Goal: Task Accomplishment & Management: Manage account settings

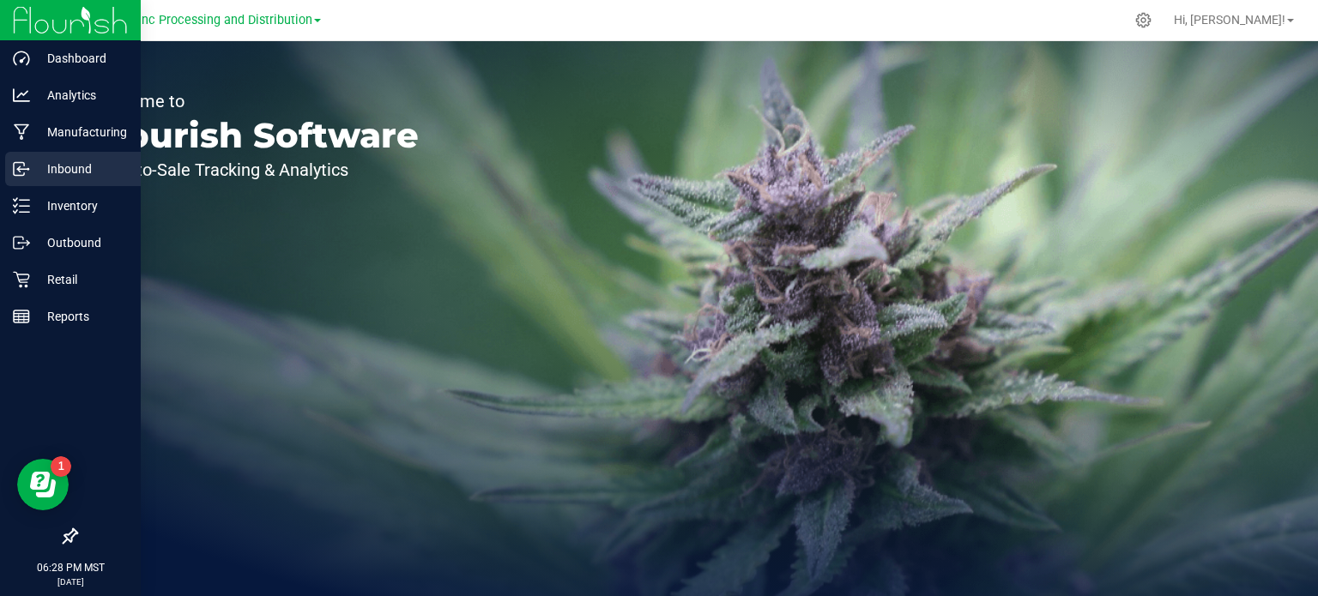
click at [69, 164] on p "Inbound" at bounding box center [81, 169] width 103 height 21
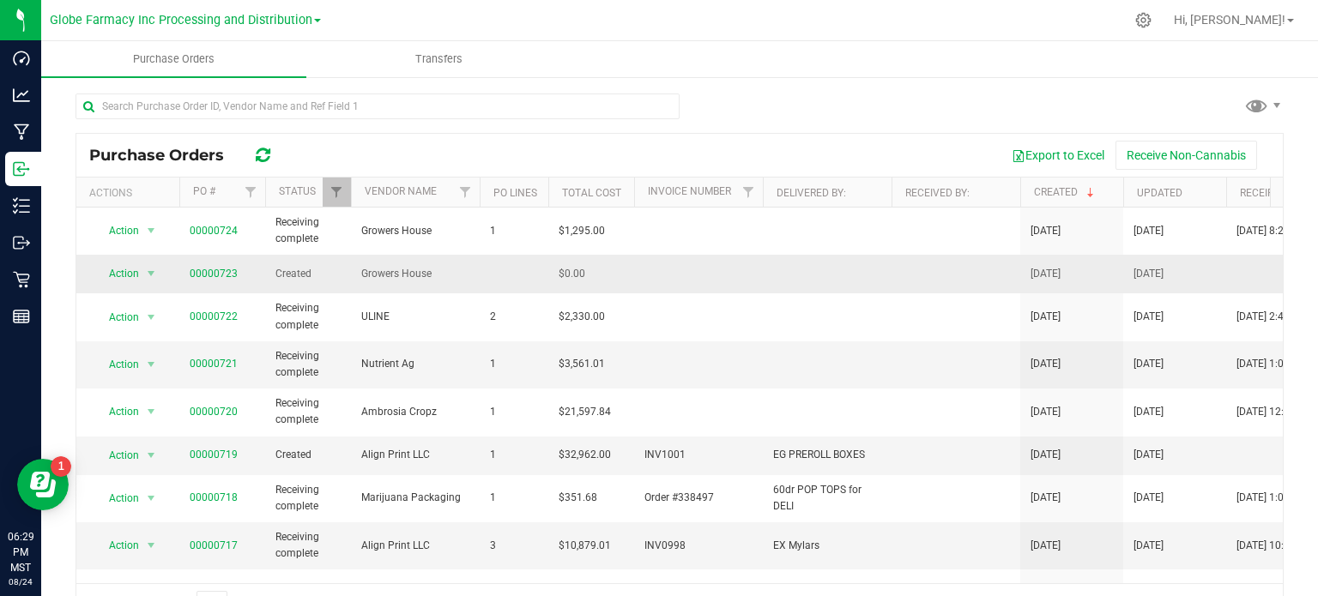
scroll to position [86, 0]
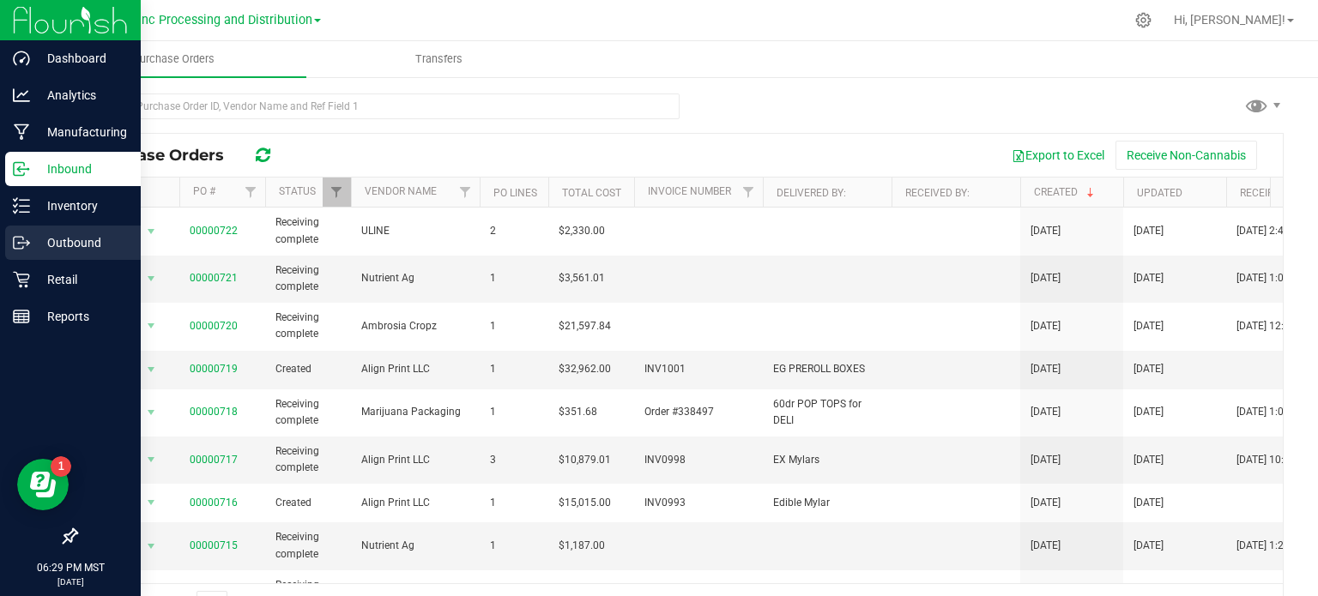
click at [76, 239] on p "Outbound" at bounding box center [81, 243] width 103 height 21
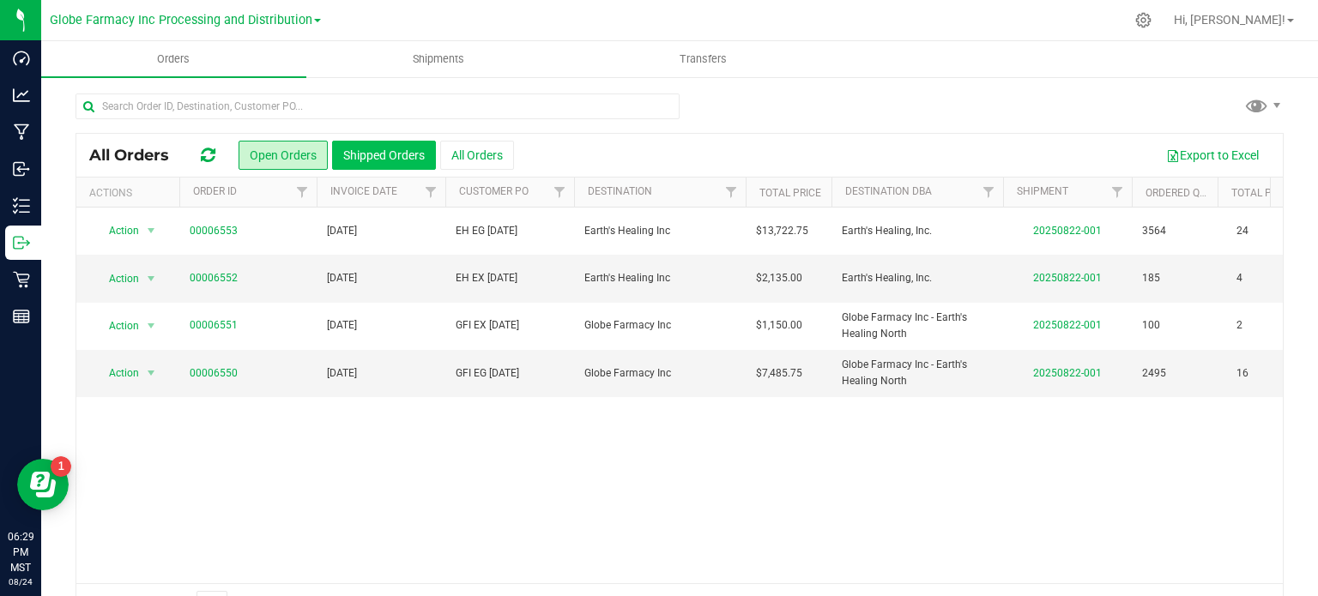
click at [389, 156] on button "Shipped Orders" at bounding box center [384, 155] width 104 height 29
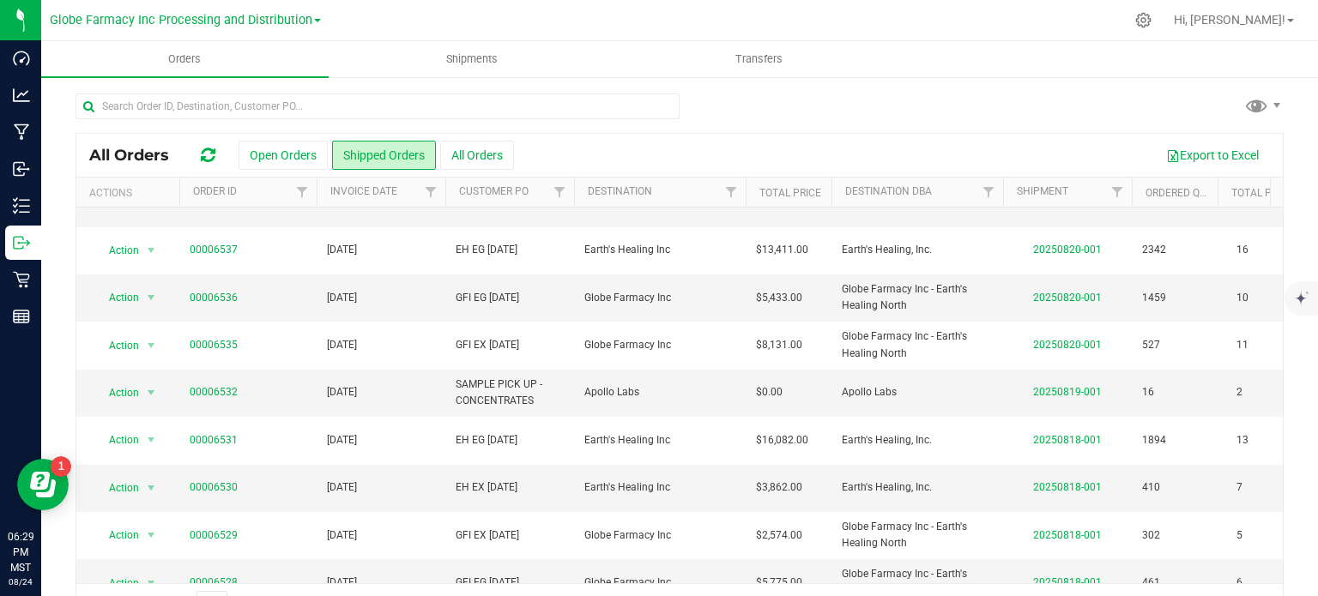
scroll to position [172, 0]
click at [300, 159] on button "Open Orders" at bounding box center [283, 155] width 89 height 29
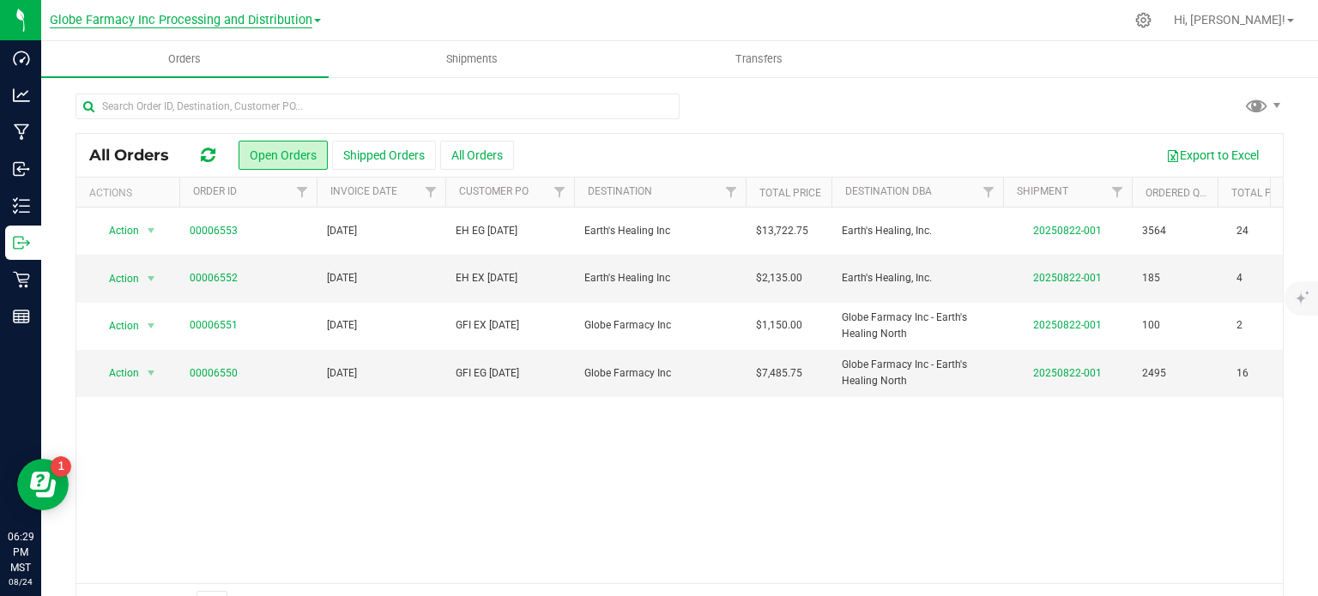
click at [169, 14] on span "Globe Farmacy Inc Processing and Distribution" at bounding box center [181, 20] width 263 height 15
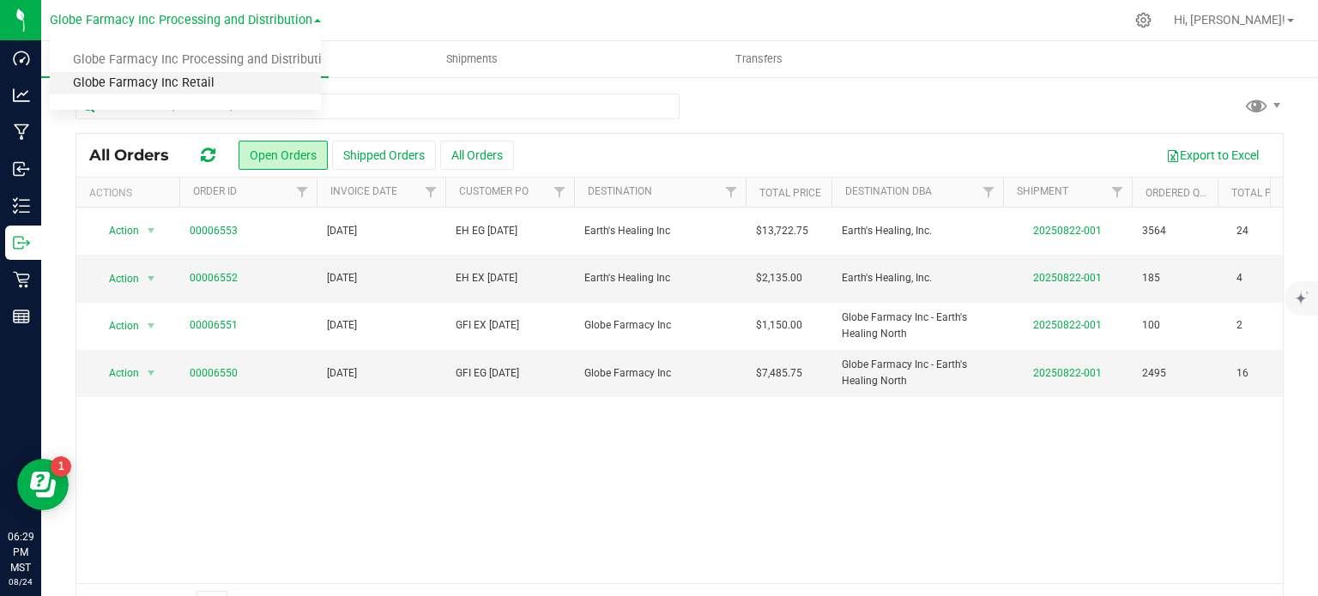
click at [175, 84] on link "Globe Farmacy Inc Retail" at bounding box center [185, 83] width 271 height 23
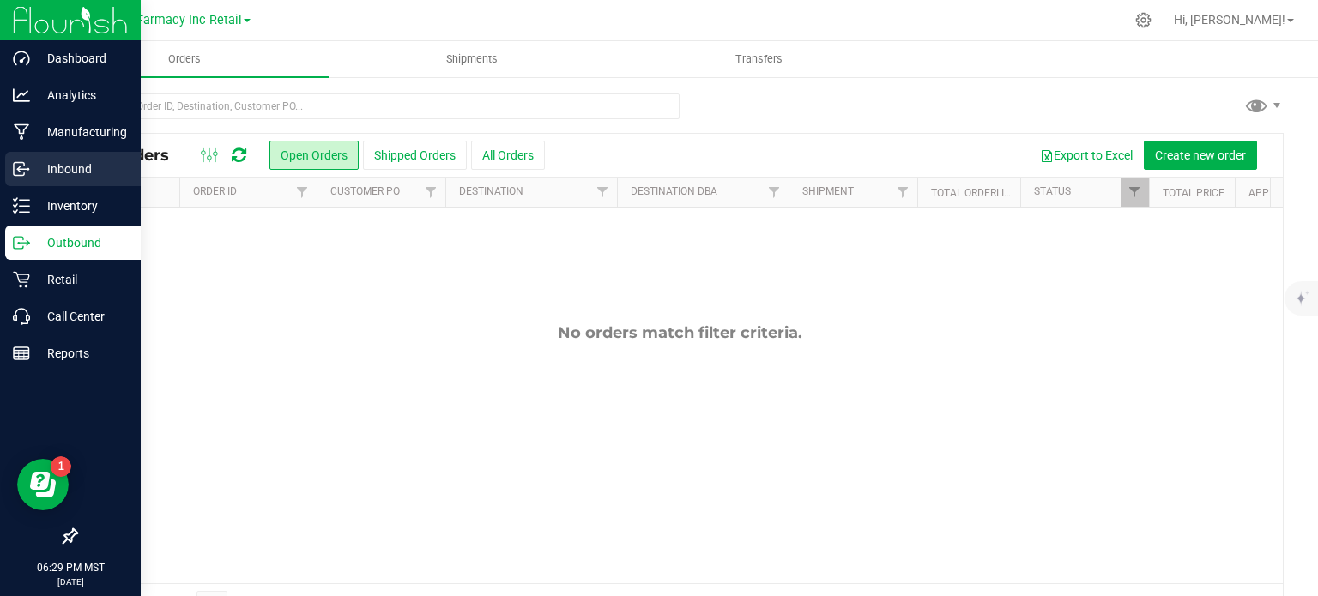
click at [48, 167] on p "Inbound" at bounding box center [81, 169] width 103 height 21
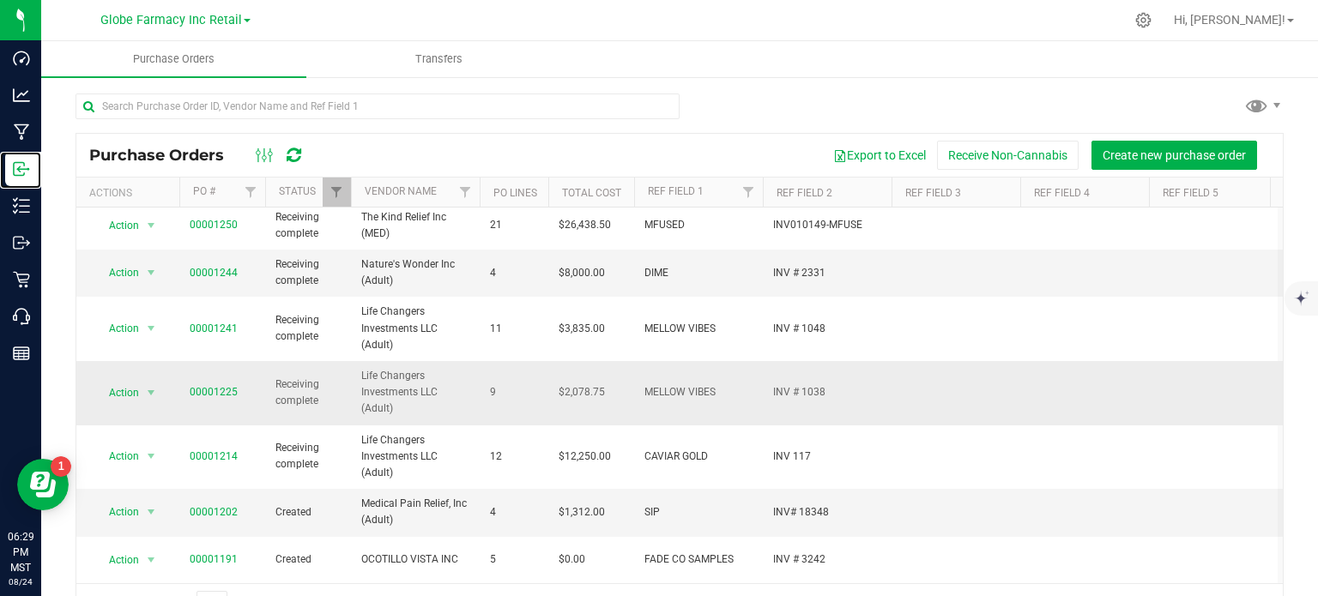
scroll to position [45, 0]
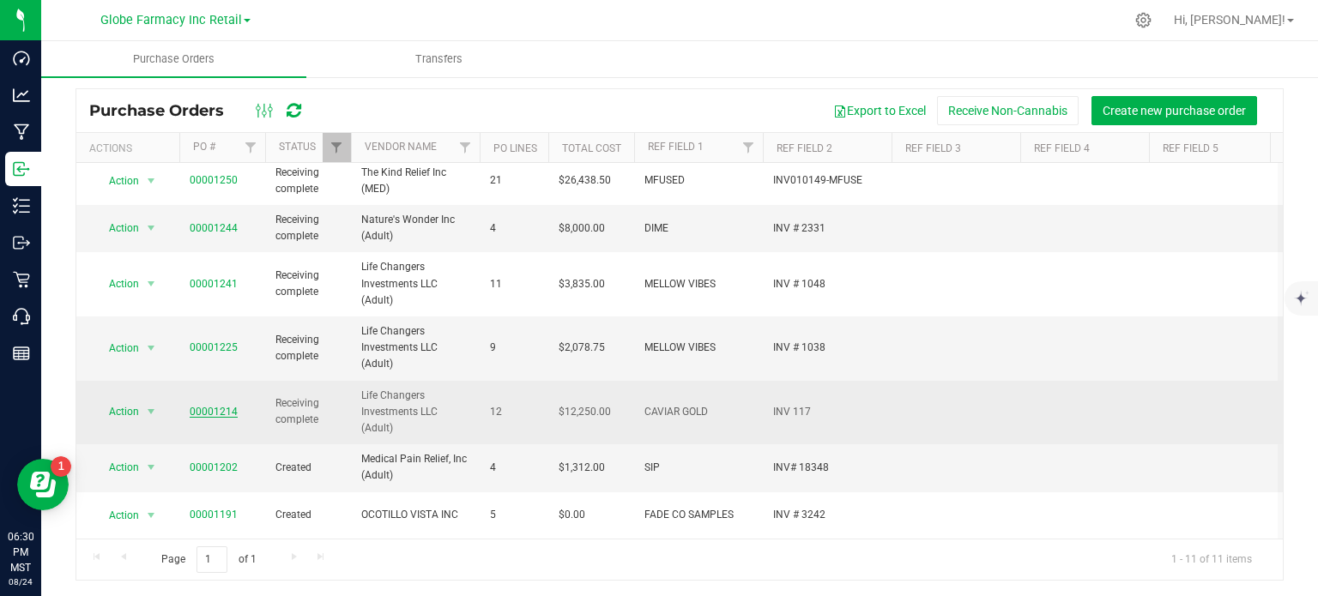
click at [227, 407] on link "00001214" at bounding box center [214, 412] width 48 height 12
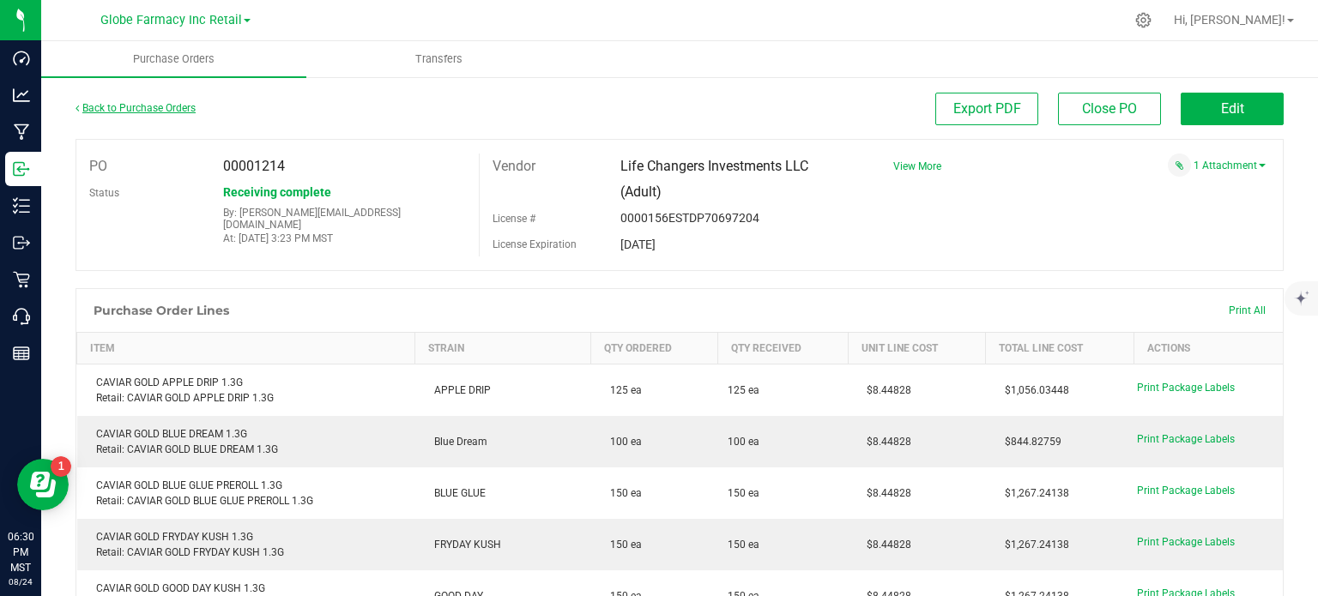
click at [111, 109] on link "Back to Purchase Orders" at bounding box center [136, 108] width 120 height 12
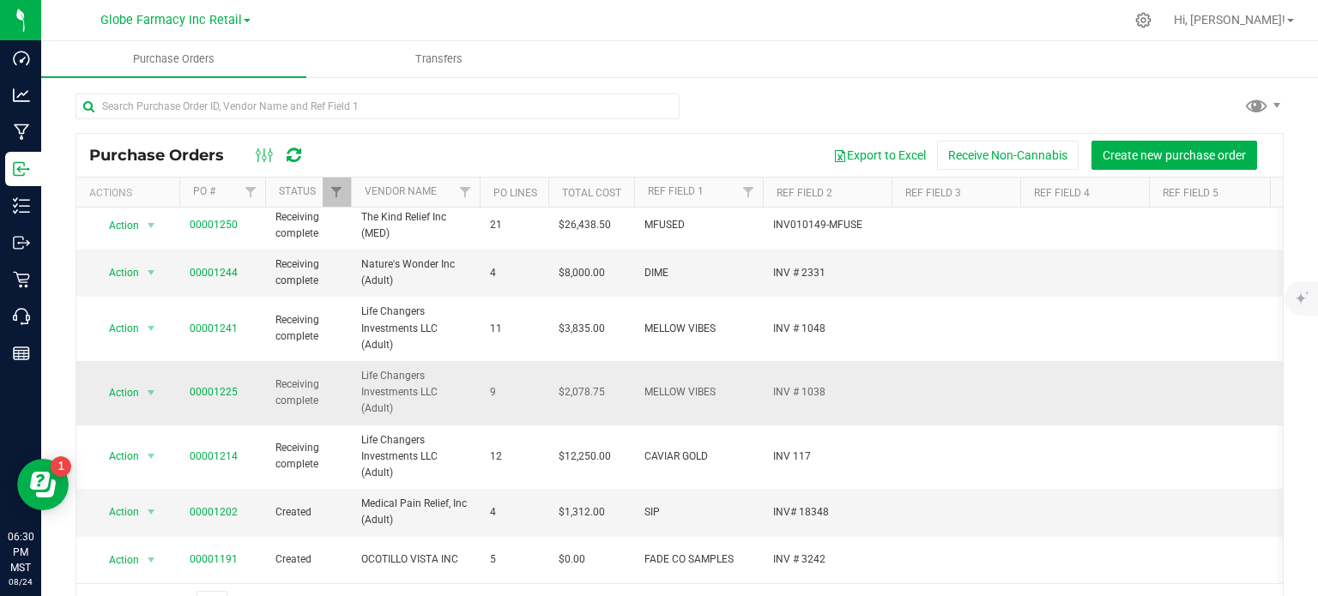
scroll to position [45, 0]
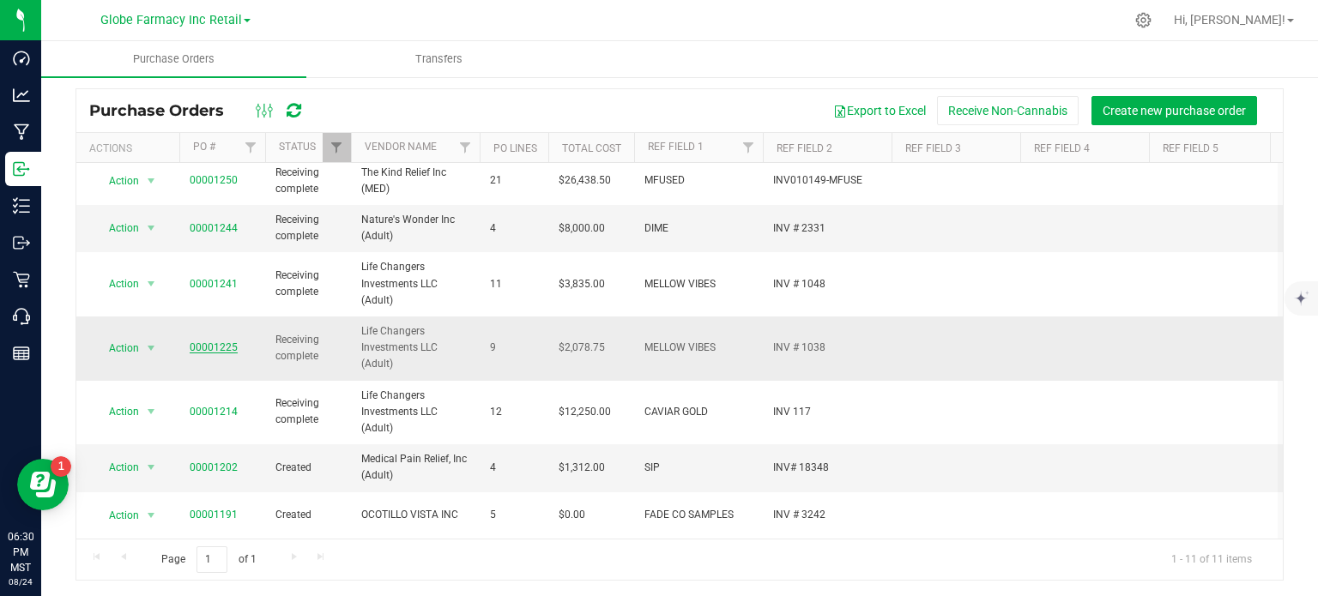
click at [215, 342] on link "00001225" at bounding box center [214, 348] width 48 height 12
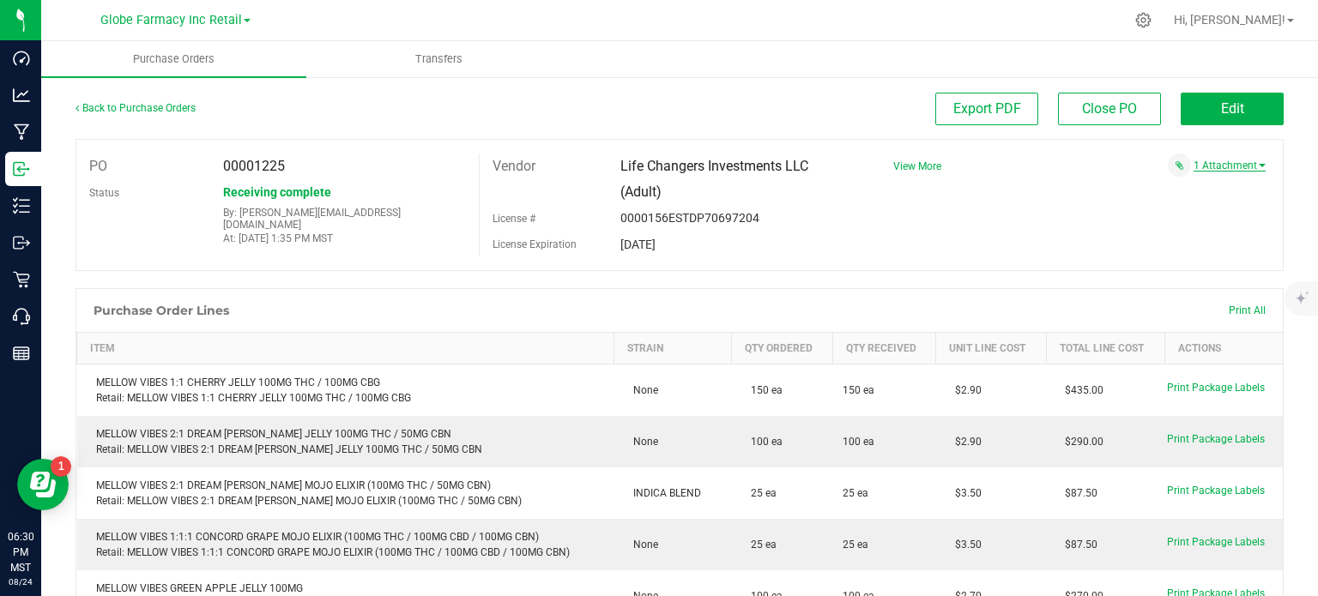
click at [1201, 166] on link "1 Attachment" at bounding box center [1230, 166] width 72 height 12
click at [165, 102] on link "Back to Purchase Orders" at bounding box center [136, 108] width 120 height 12
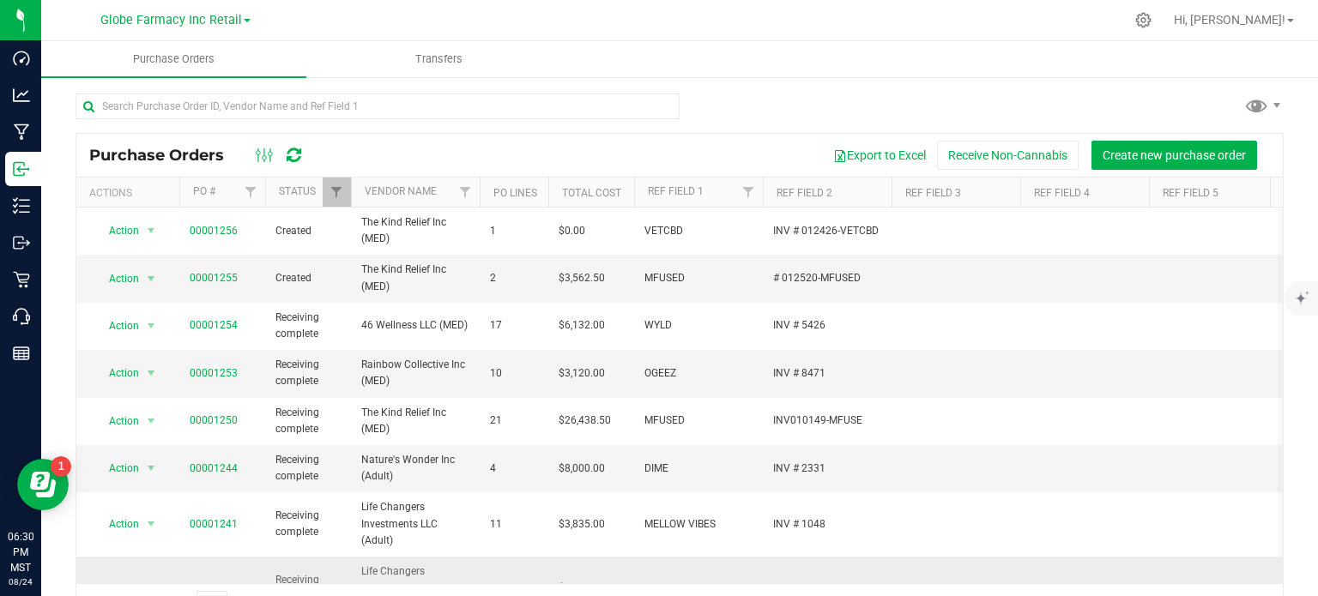
scroll to position [198, 0]
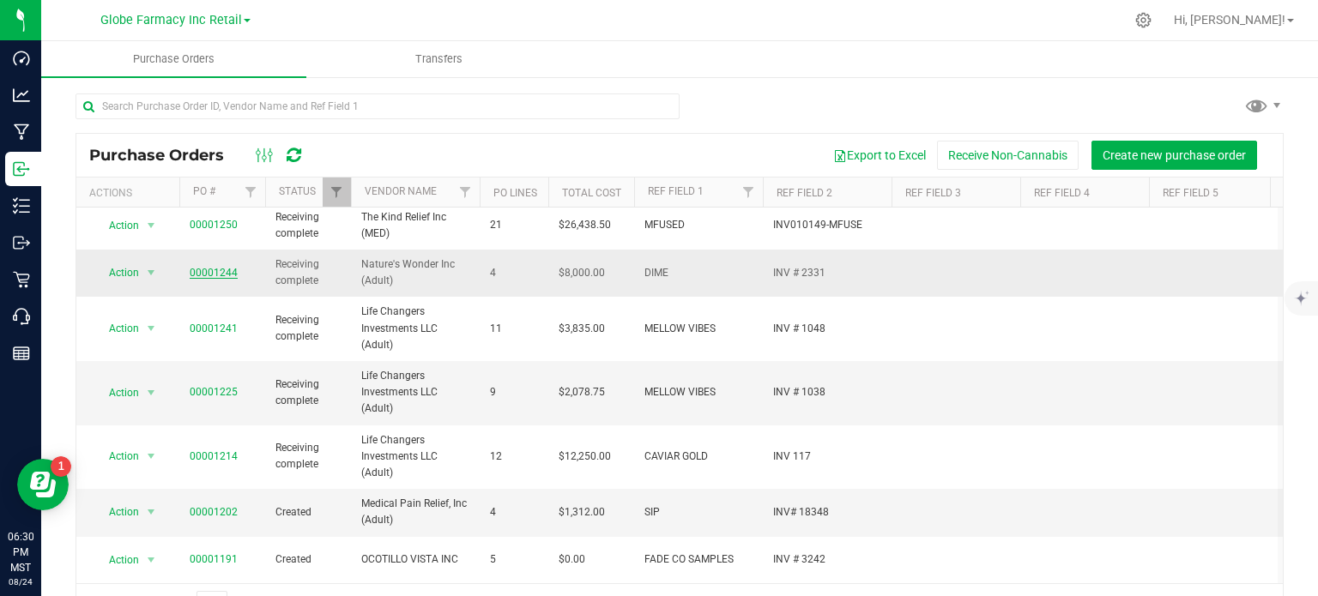
click at [220, 269] on link "00001244" at bounding box center [214, 273] width 48 height 12
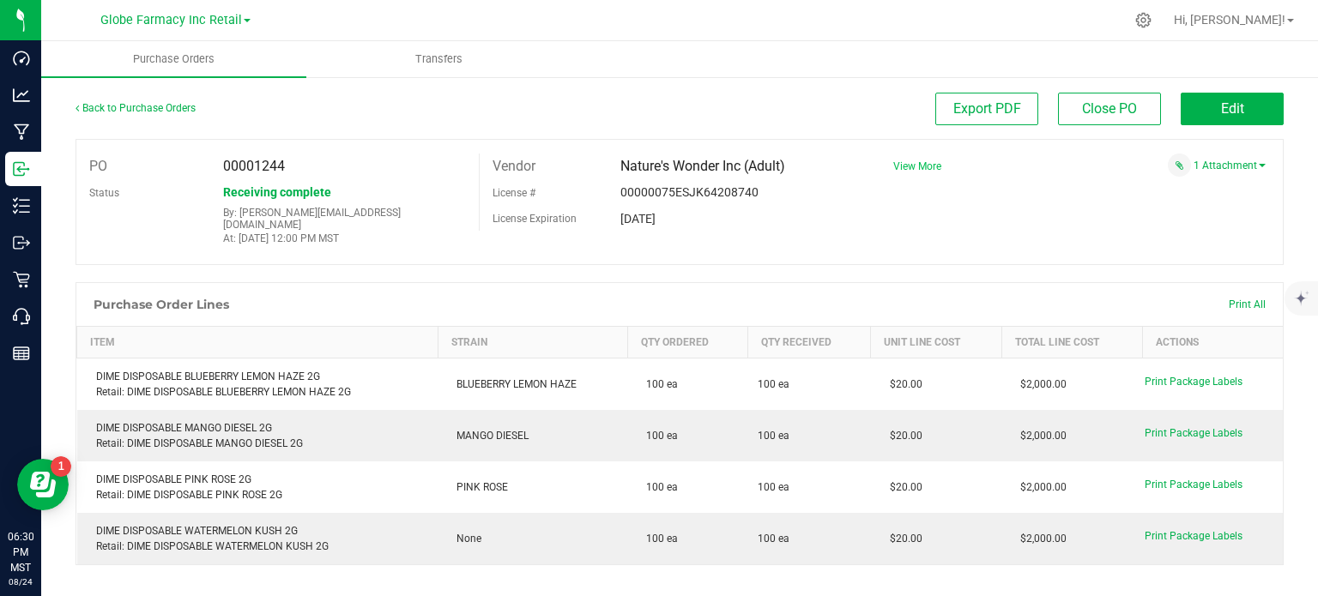
click at [904, 169] on span "View More" at bounding box center [917, 166] width 48 height 12
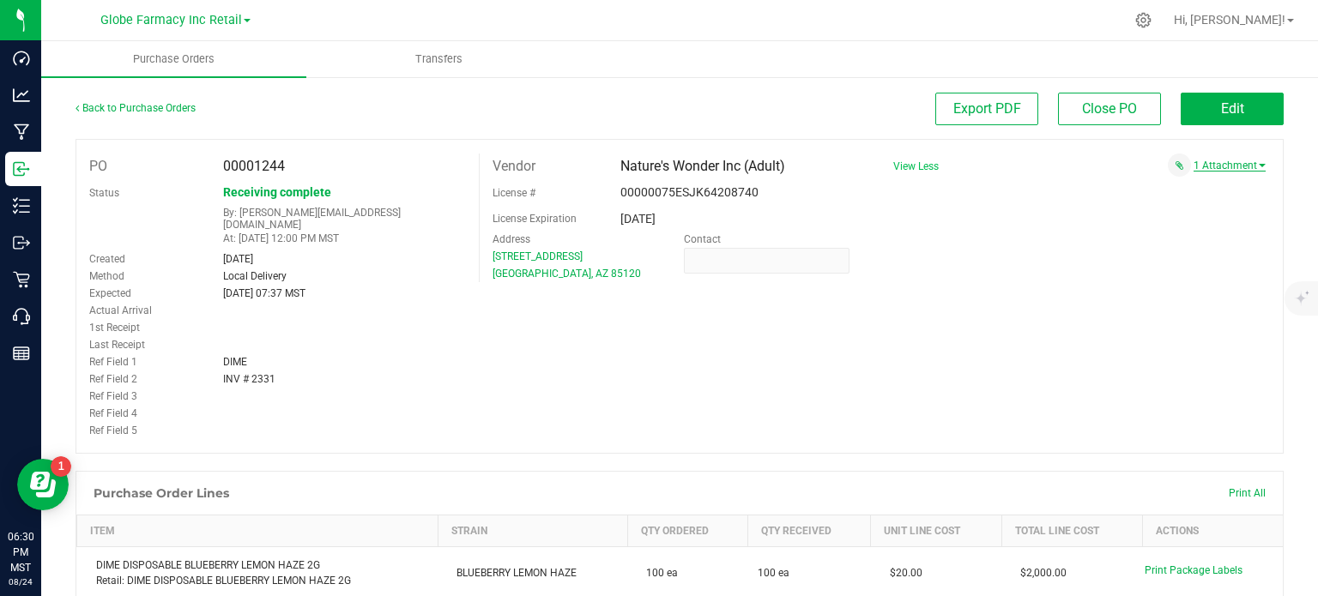
click at [1205, 170] on link "1 Attachment" at bounding box center [1230, 166] width 72 height 12
click at [1194, 189] on span "DIME INV 2331 [DATE].pdf" at bounding box center [1190, 187] width 108 height 11
click at [1205, 116] on button "Edit" at bounding box center [1232, 109] width 103 height 33
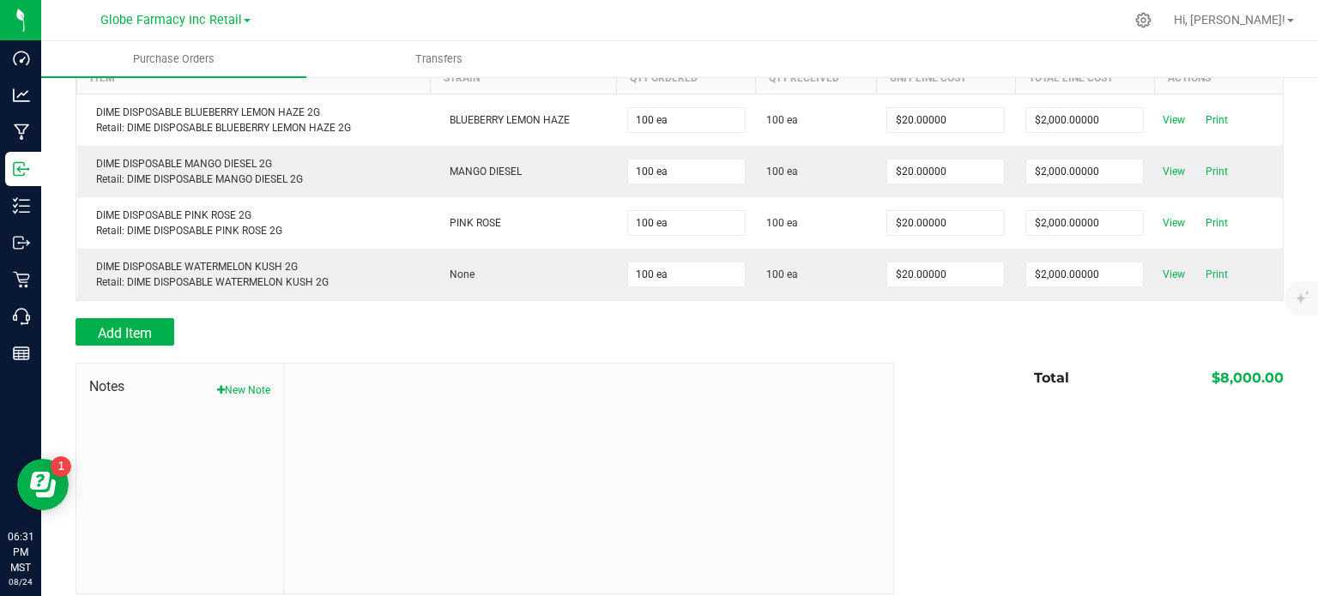
scroll to position [267, 0]
click at [262, 380] on button "New Note" at bounding box center [243, 387] width 53 height 15
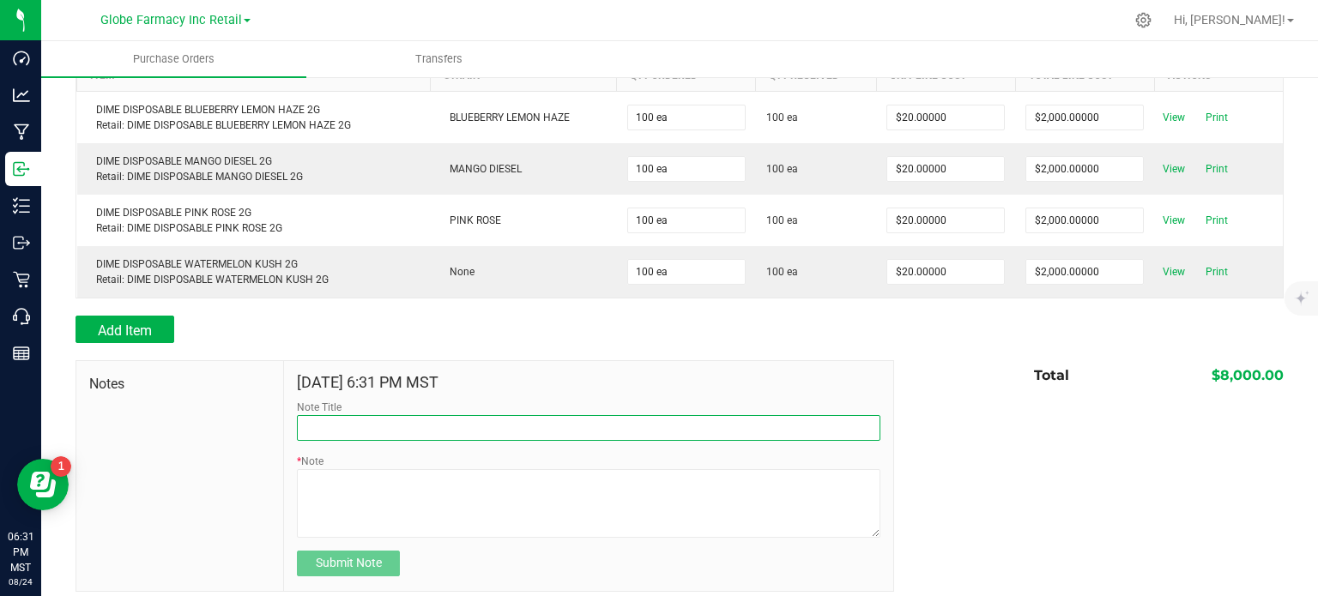
click at [380, 415] on input "Note Title" at bounding box center [588, 428] width 583 height 26
type input "Docusign"
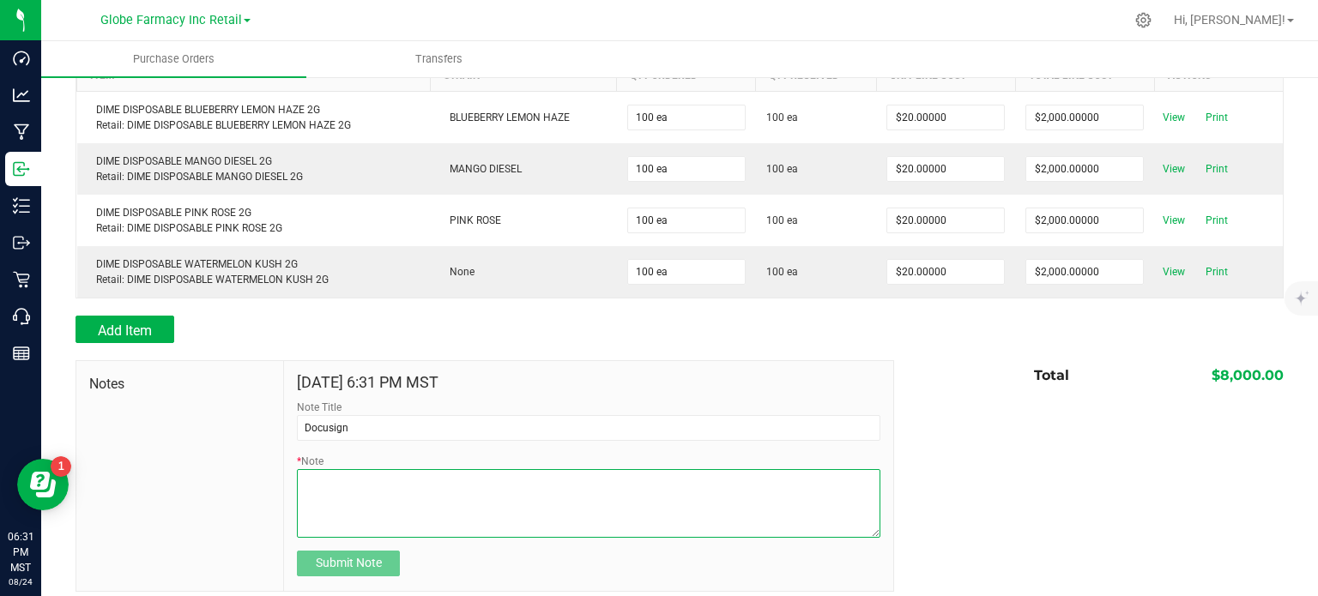
click at [398, 469] on textarea "* Note" at bounding box center [588, 503] width 583 height 69
type textarea "8000.00"
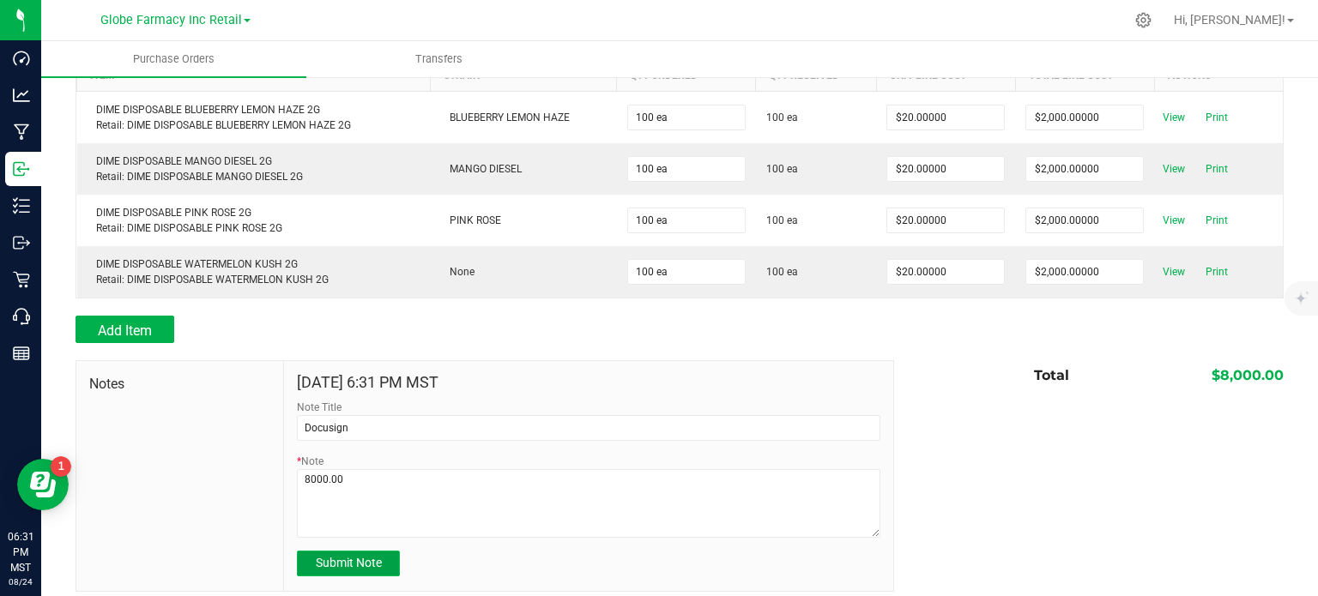
click at [351, 556] on span "Submit Note" at bounding box center [349, 563] width 66 height 14
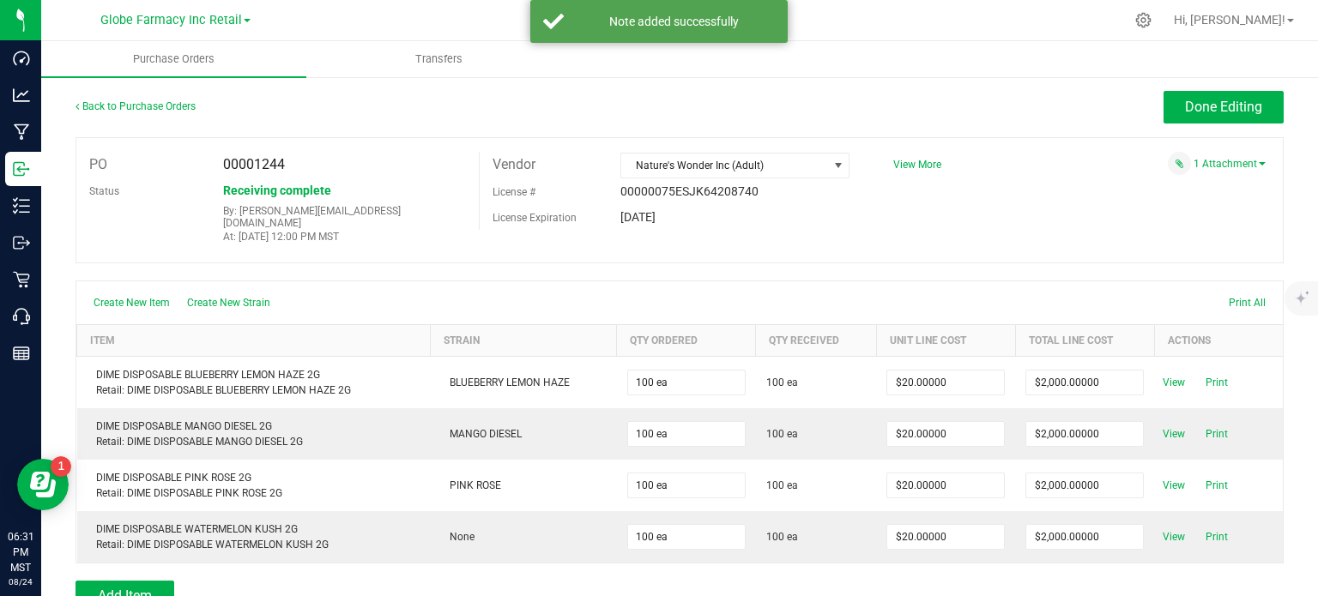
scroll to position [0, 0]
click at [904, 165] on span "View More" at bounding box center [917, 166] width 48 height 12
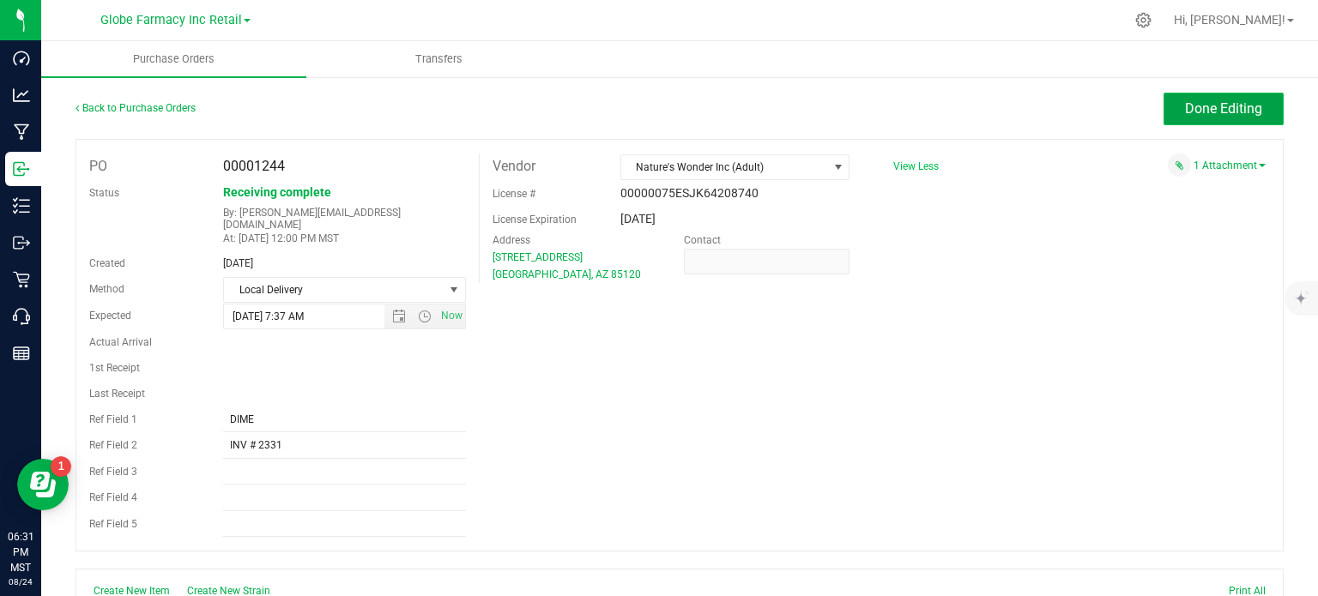
click at [1185, 108] on span "Done Editing" at bounding box center [1223, 108] width 77 height 16
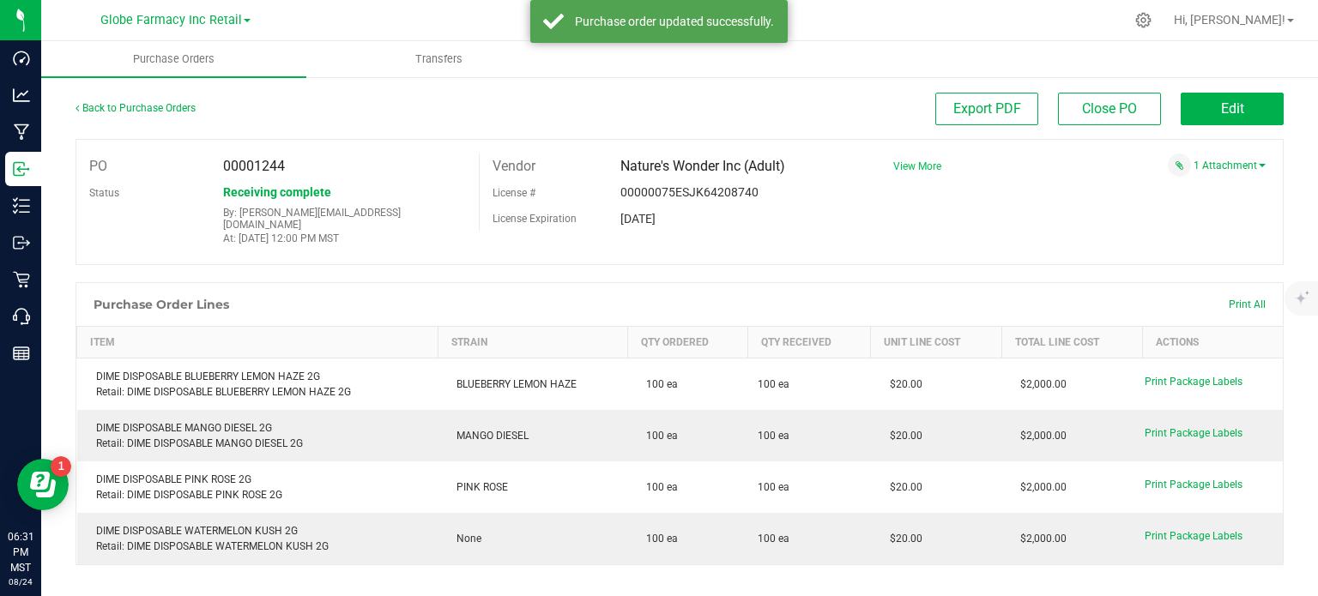
click at [922, 165] on span "View More" at bounding box center [917, 166] width 48 height 12
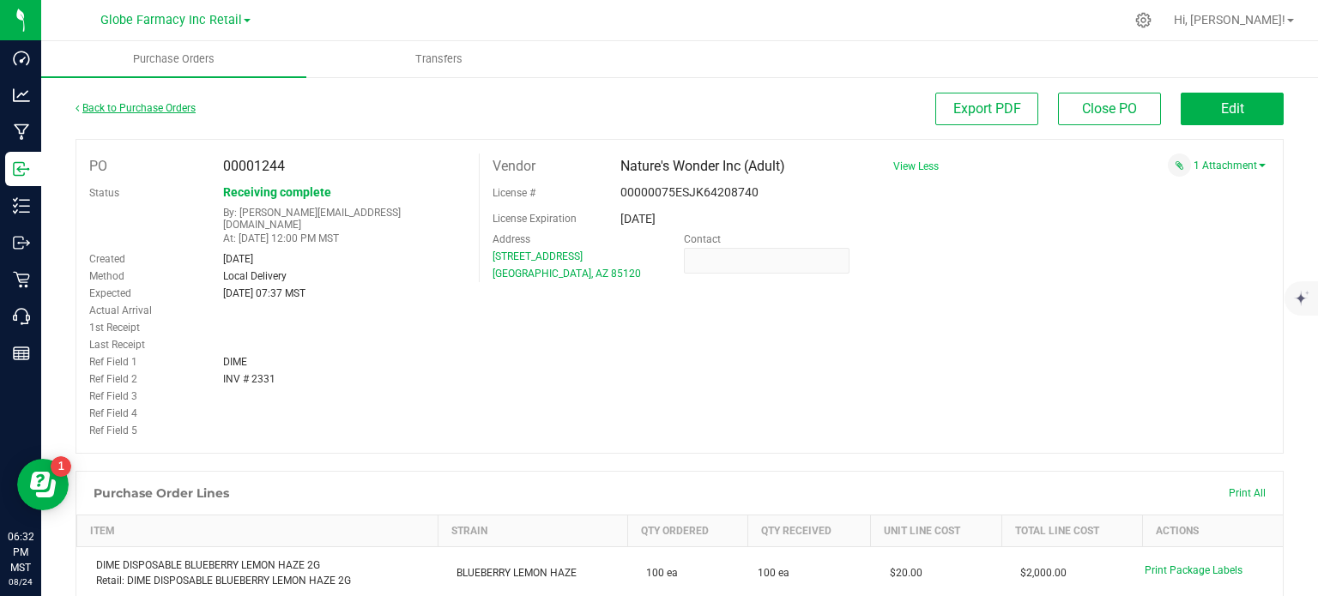
click at [165, 110] on link "Back to Purchase Orders" at bounding box center [136, 108] width 120 height 12
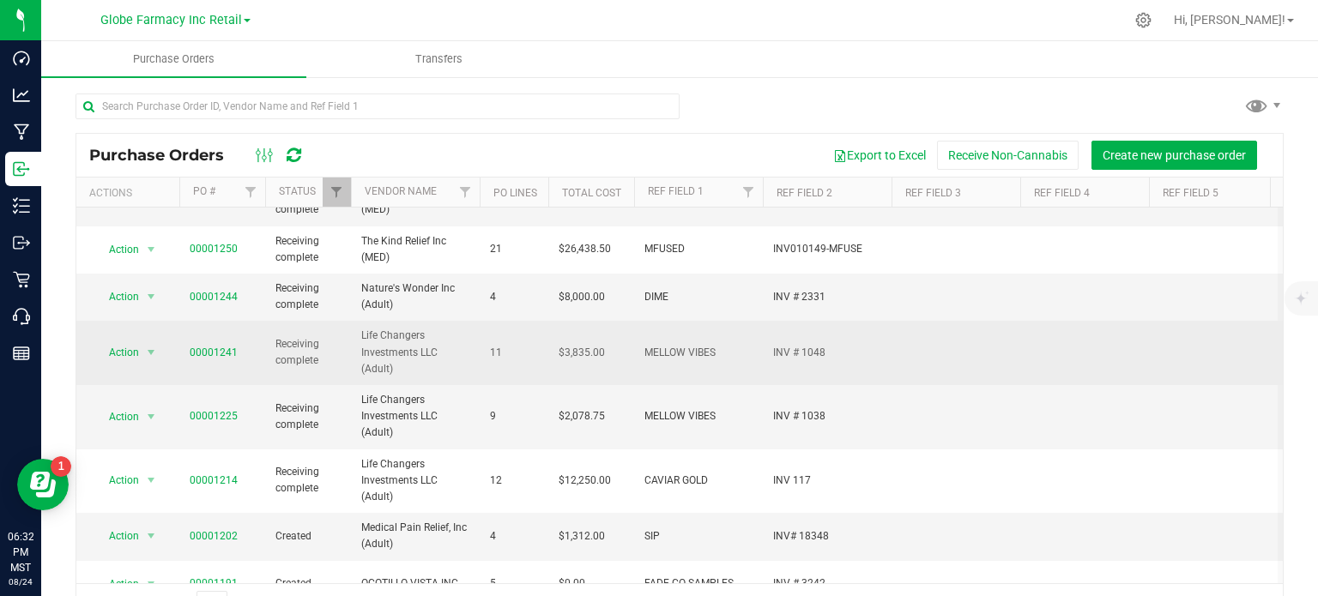
scroll to position [86, 0]
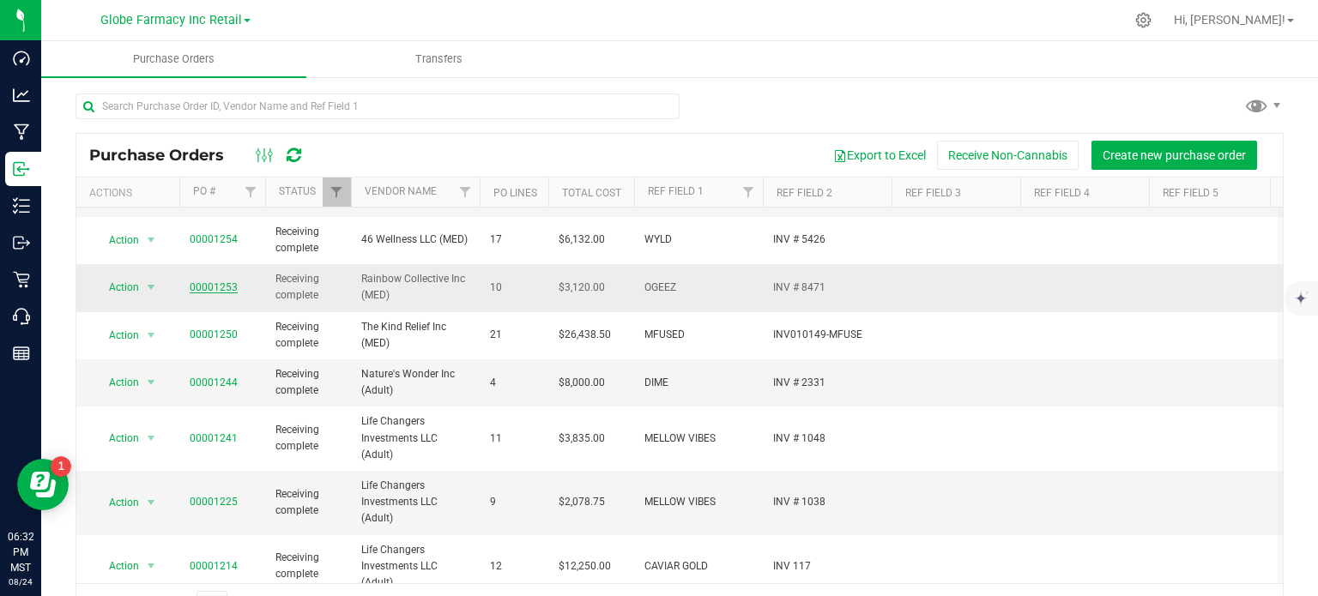
click at [223, 284] on link "00001253" at bounding box center [214, 287] width 48 height 12
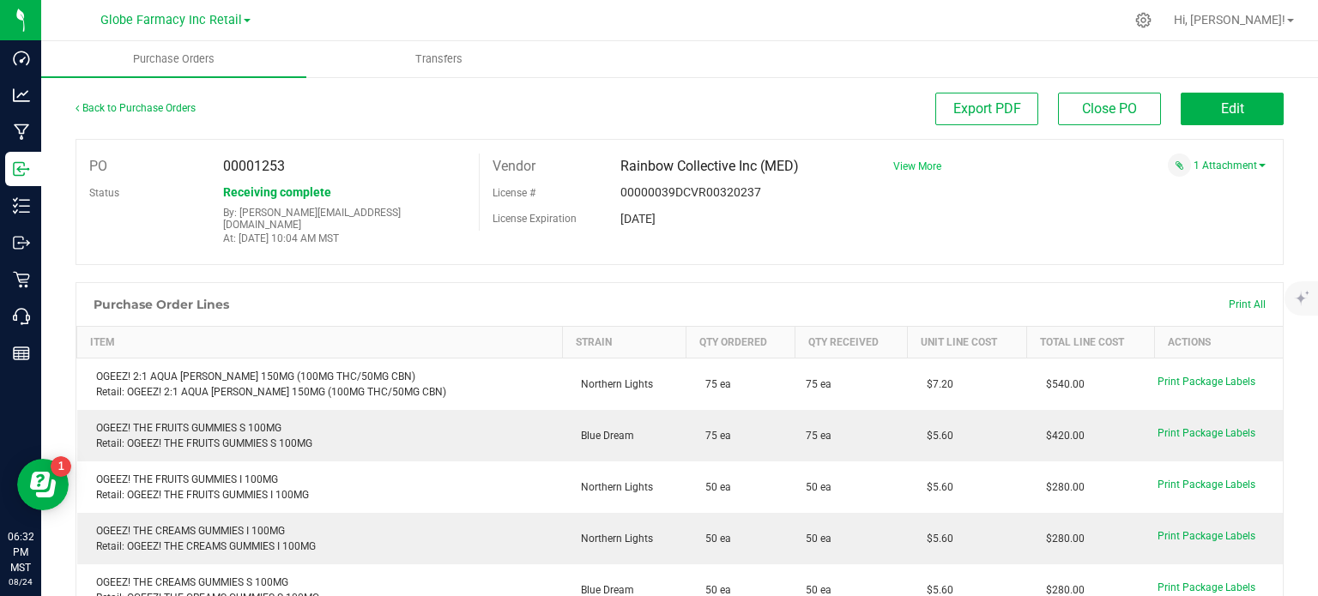
click at [907, 171] on span "View More" at bounding box center [917, 166] width 48 height 12
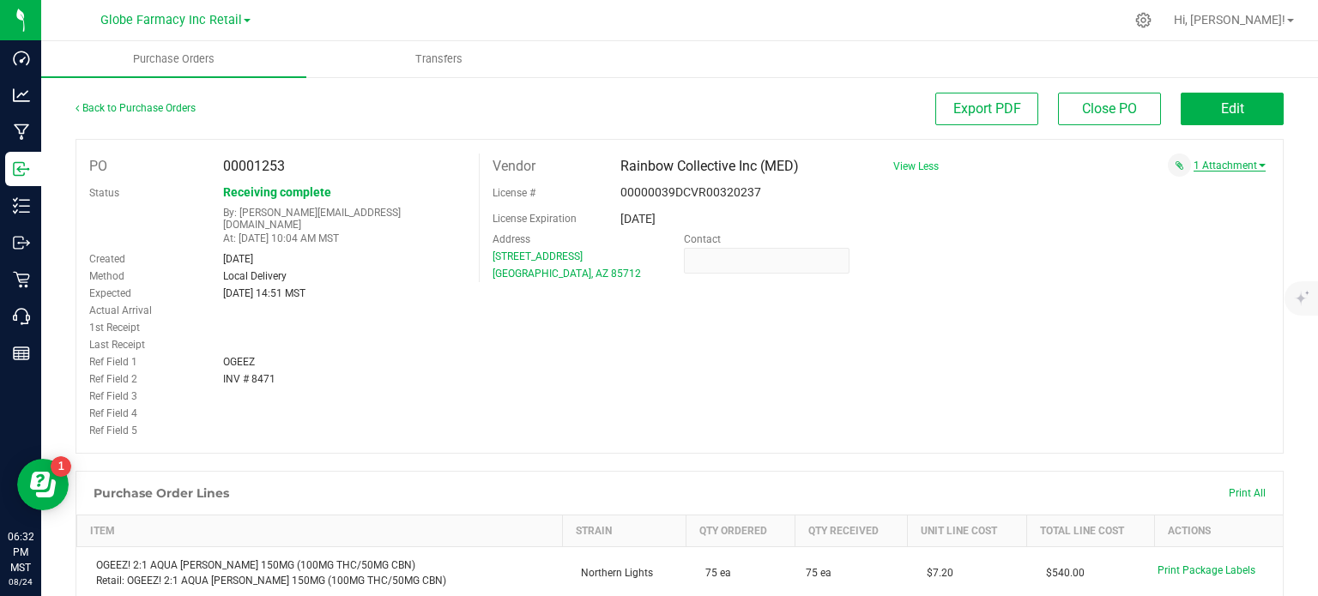
click at [1212, 163] on link "1 Attachment" at bounding box center [1230, 166] width 72 height 12
click at [1201, 182] on span "OGEEZ INV 8471 [DATE].pdf" at bounding box center [1187, 187] width 114 height 11
click at [1230, 113] on span "Edit" at bounding box center [1232, 108] width 23 height 16
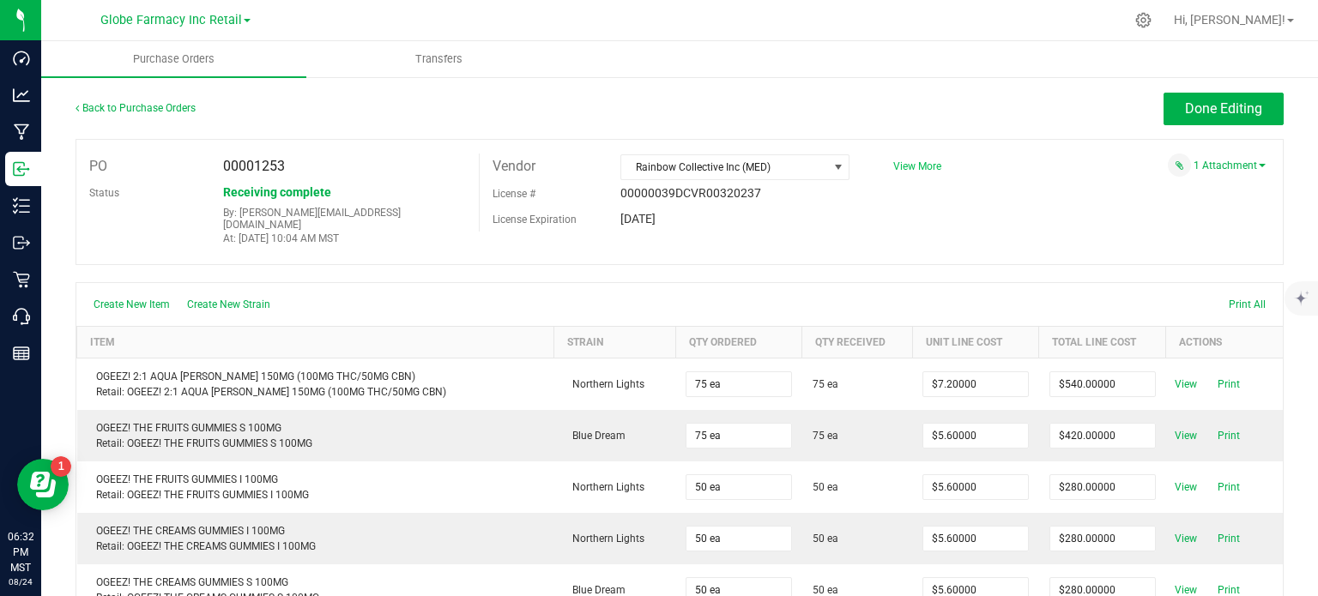
click at [910, 166] on span "View More" at bounding box center [917, 166] width 48 height 12
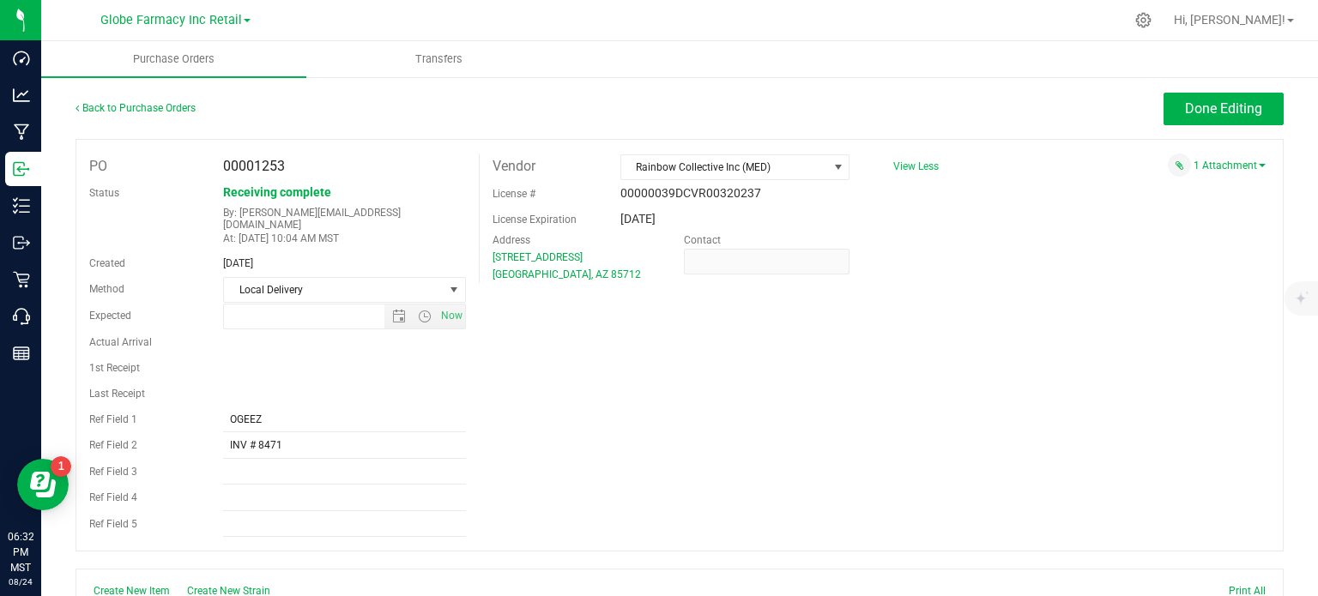
type input "[DATE] 2:51 PM"
click at [247, 433] on input "INV # 8471" at bounding box center [344, 446] width 242 height 26
click at [244, 433] on input "INVLL8471" at bounding box center [344, 446] width 242 height 26
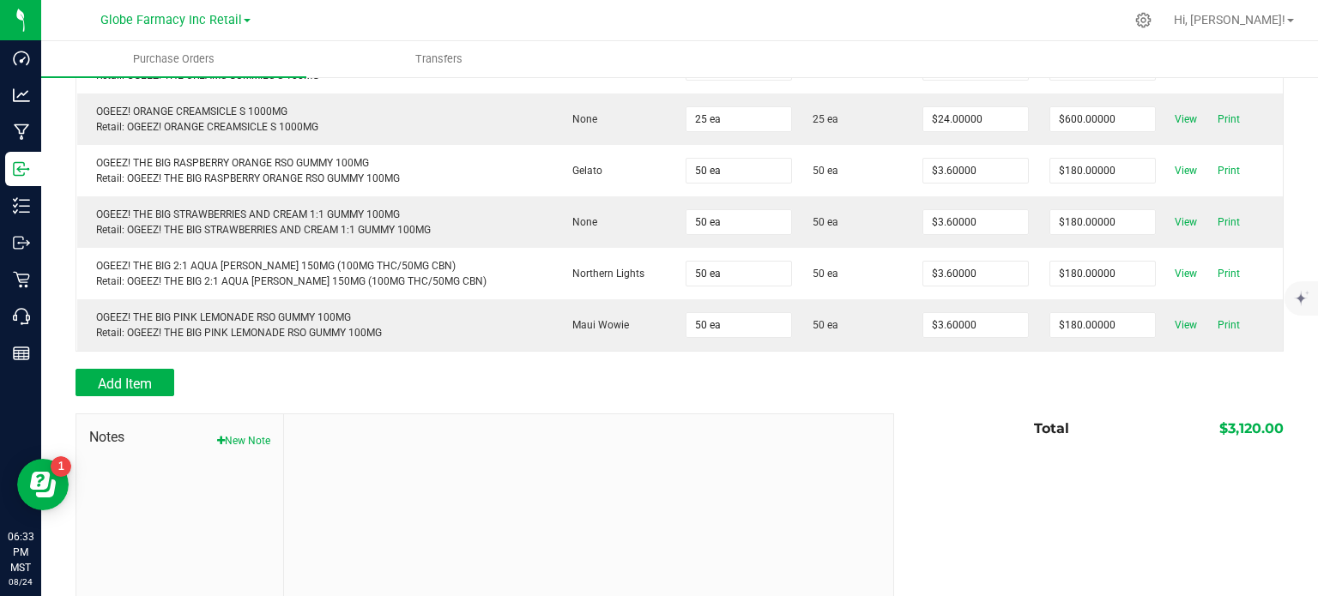
scroll to position [860, 0]
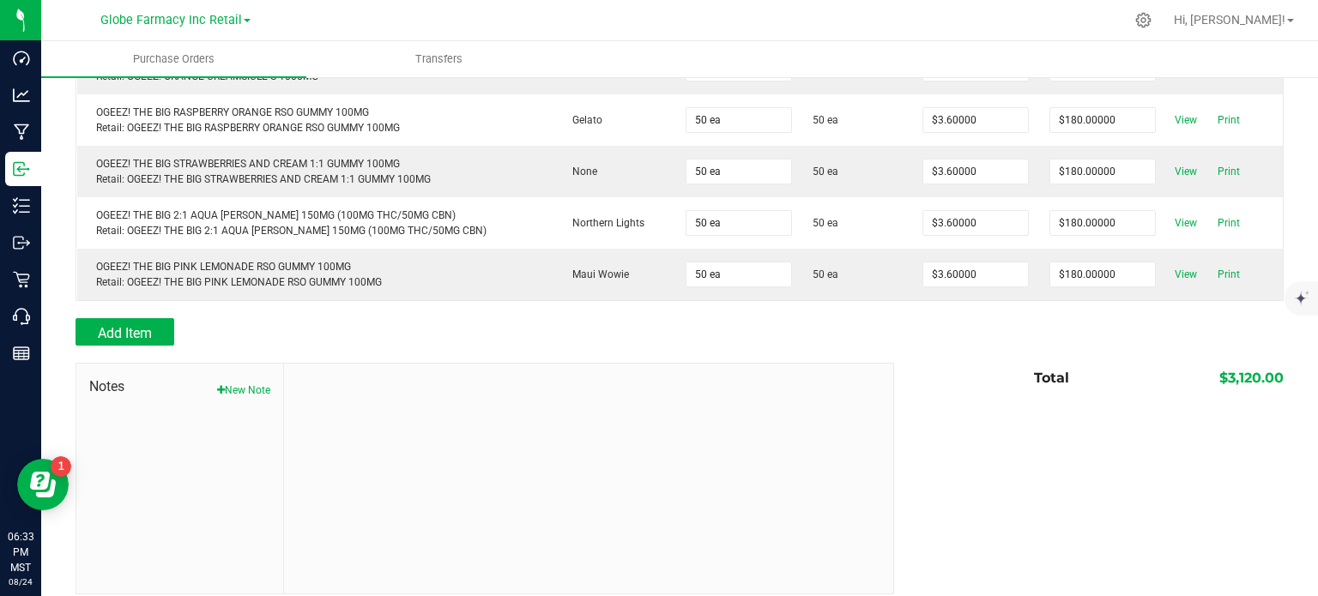
type input "INV#LL8471"
click at [269, 370] on div "Notes New Note" at bounding box center [180, 479] width 208 height 230
click at [247, 383] on button "New Note" at bounding box center [243, 390] width 53 height 15
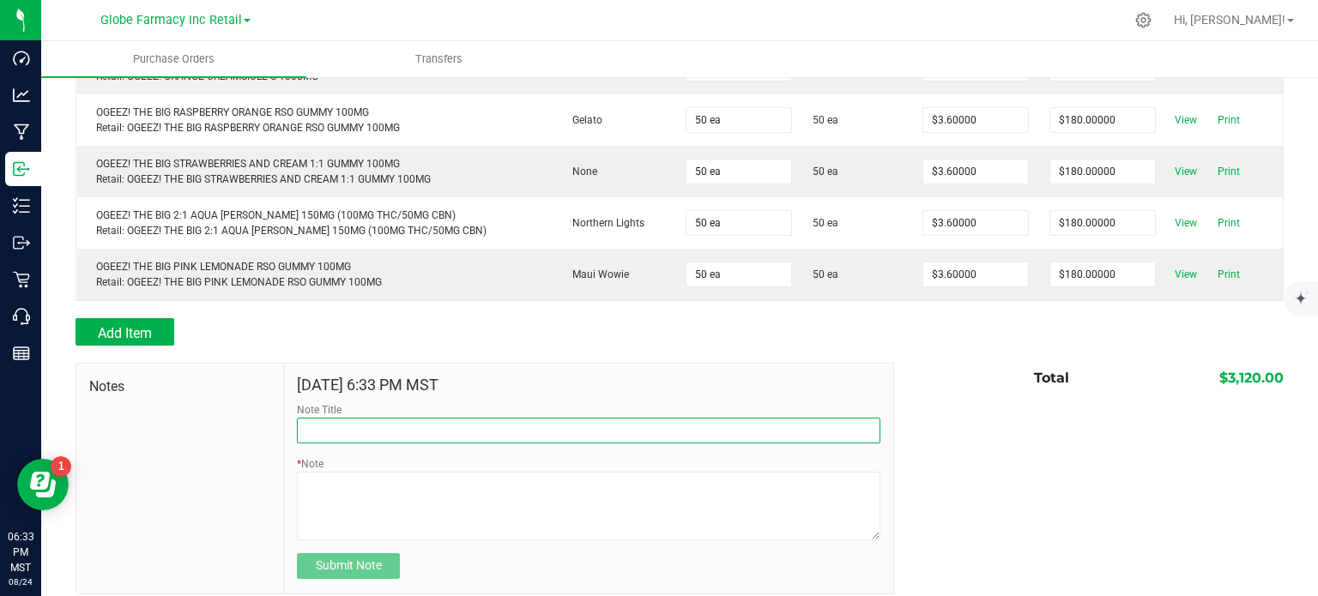
click at [372, 420] on input "Note Title" at bounding box center [588, 431] width 583 height 26
type input "Docusign"
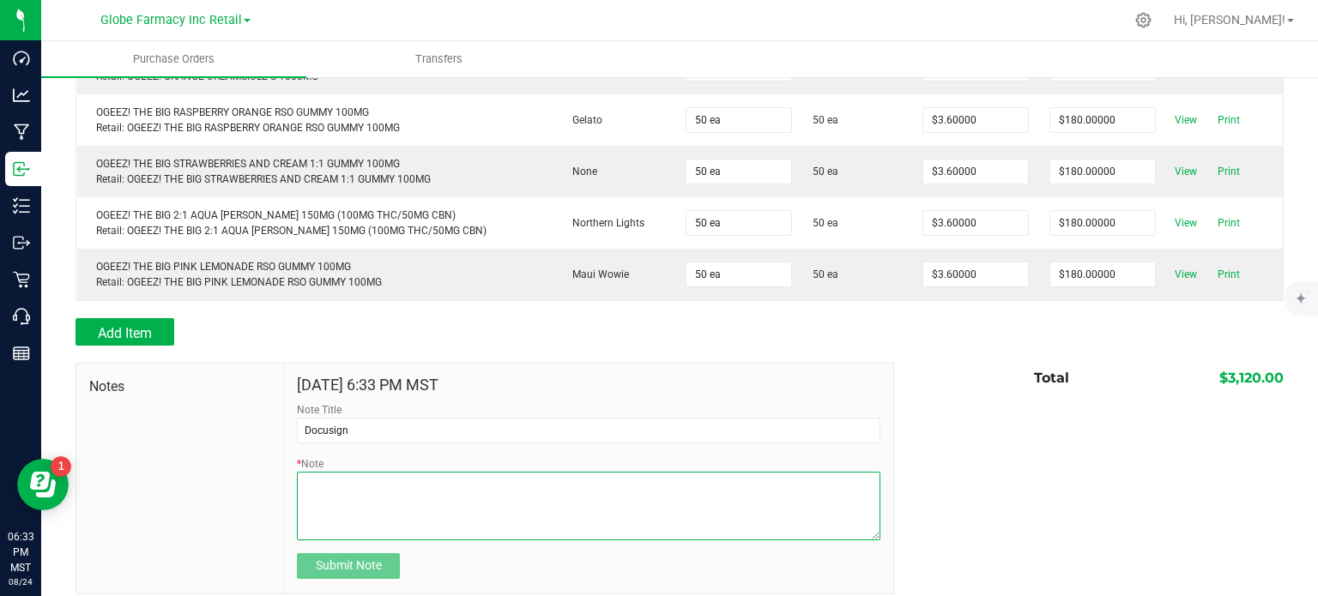
click at [416, 475] on textarea "* Note" at bounding box center [588, 506] width 583 height 69
type textarea "3,120.00"
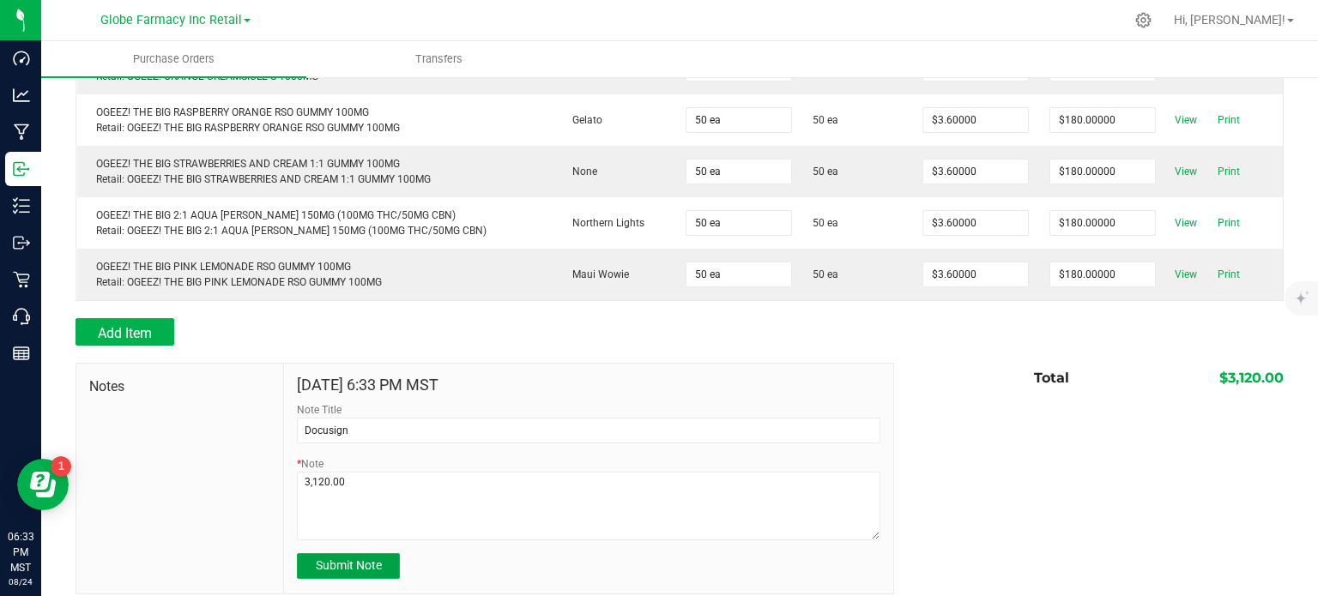
click at [342, 559] on span "Submit Note" at bounding box center [349, 566] width 66 height 14
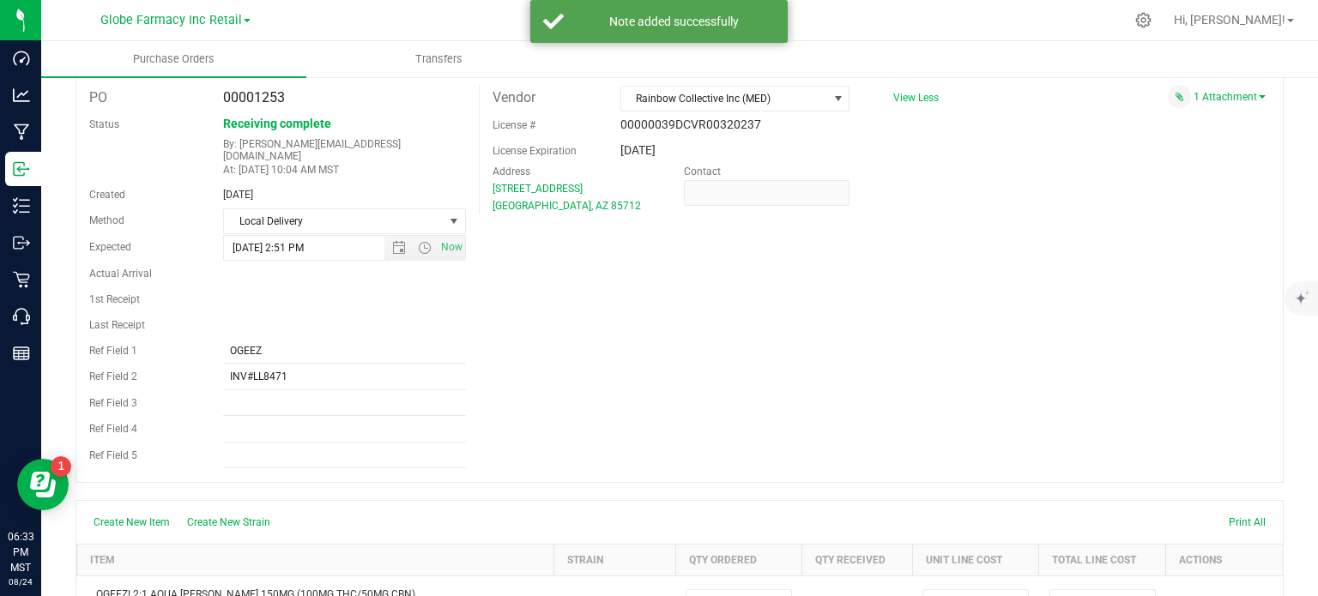
scroll to position [0, 0]
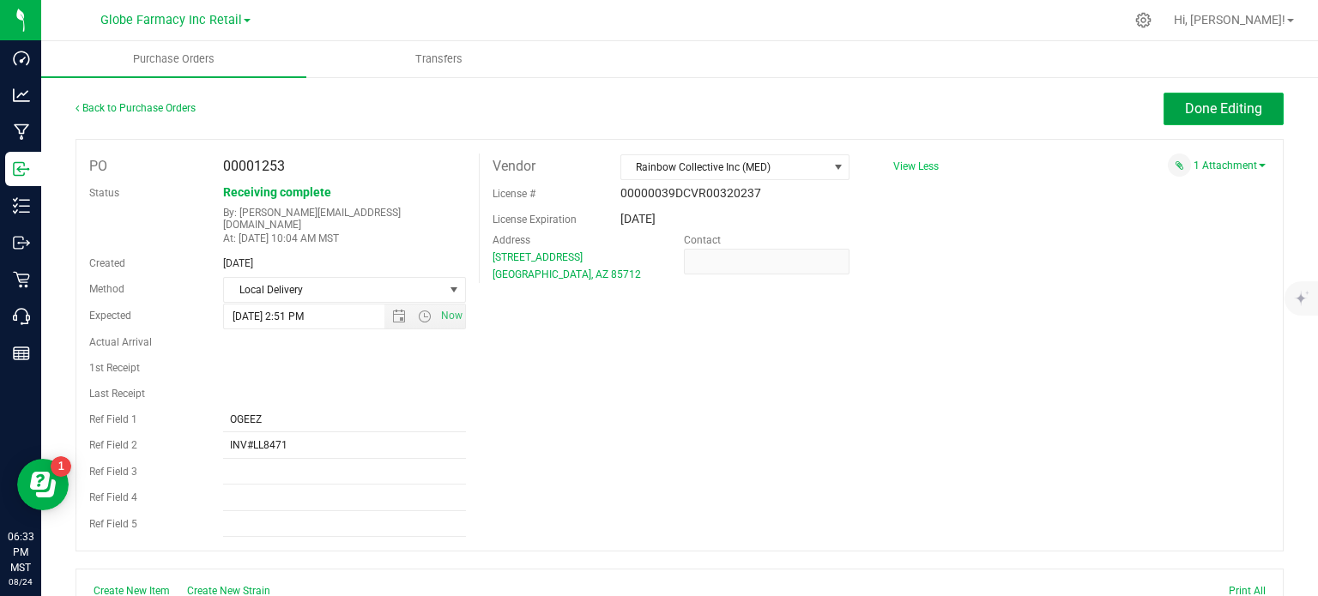
click at [1170, 106] on button "Done Editing" at bounding box center [1224, 109] width 120 height 33
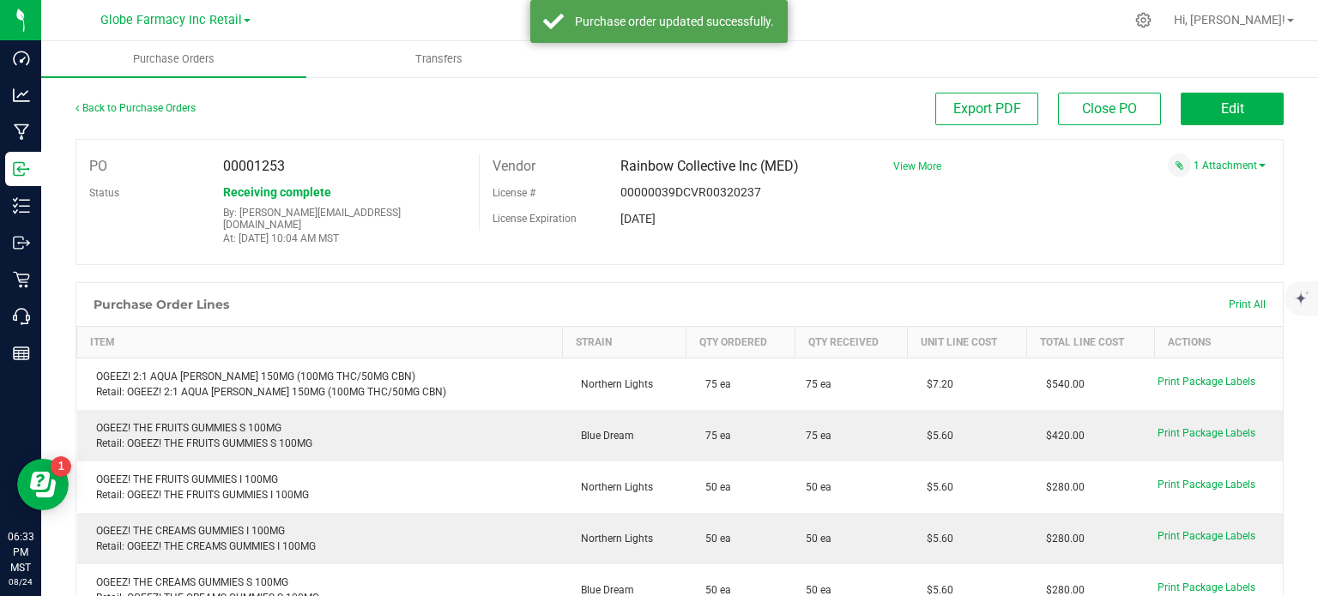
click at [924, 165] on span "View More" at bounding box center [917, 166] width 48 height 12
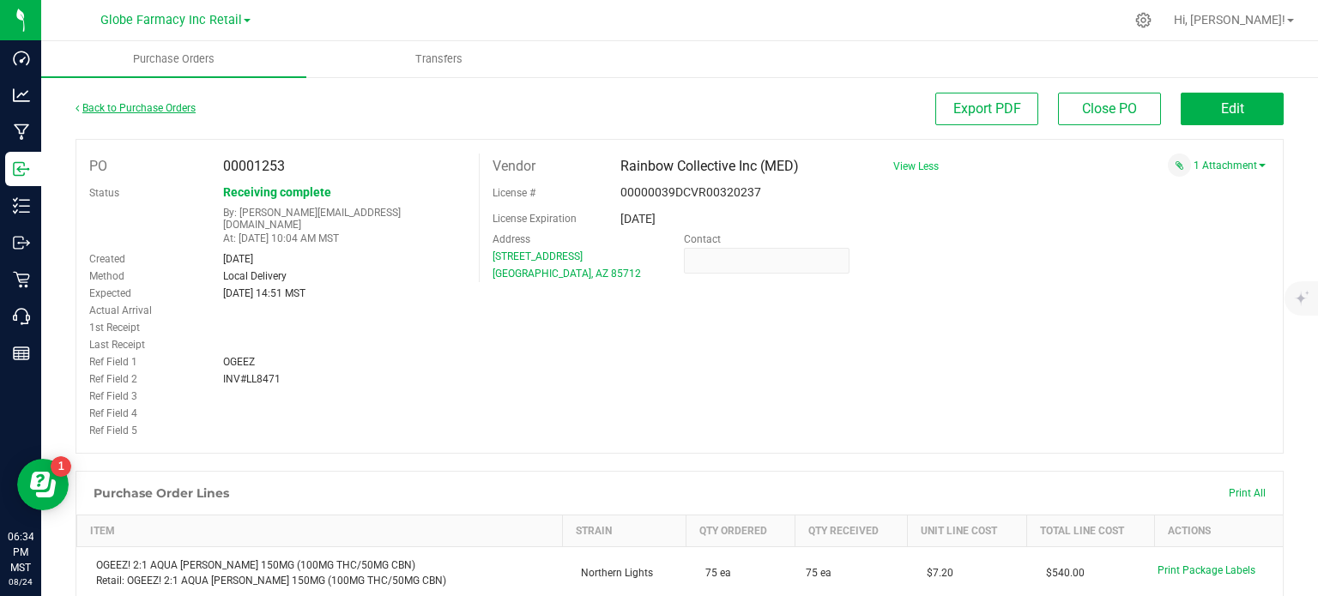
click at [166, 110] on link "Back to Purchase Orders" at bounding box center [136, 108] width 120 height 12
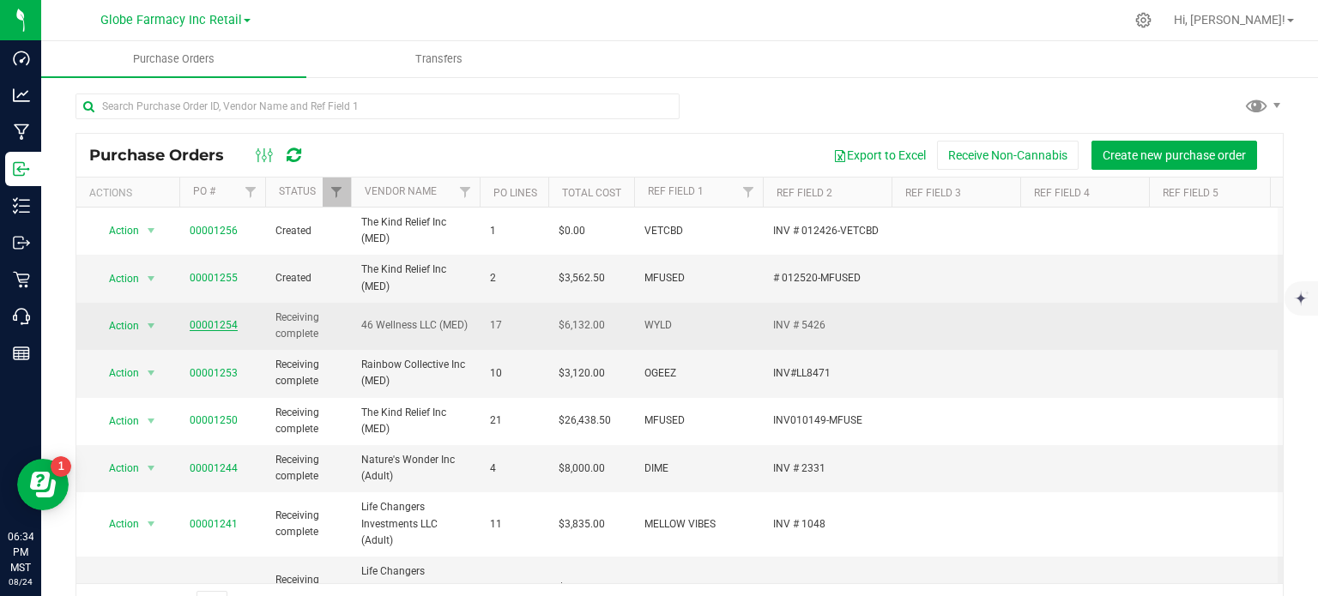
click at [217, 324] on link "00001254" at bounding box center [214, 325] width 48 height 12
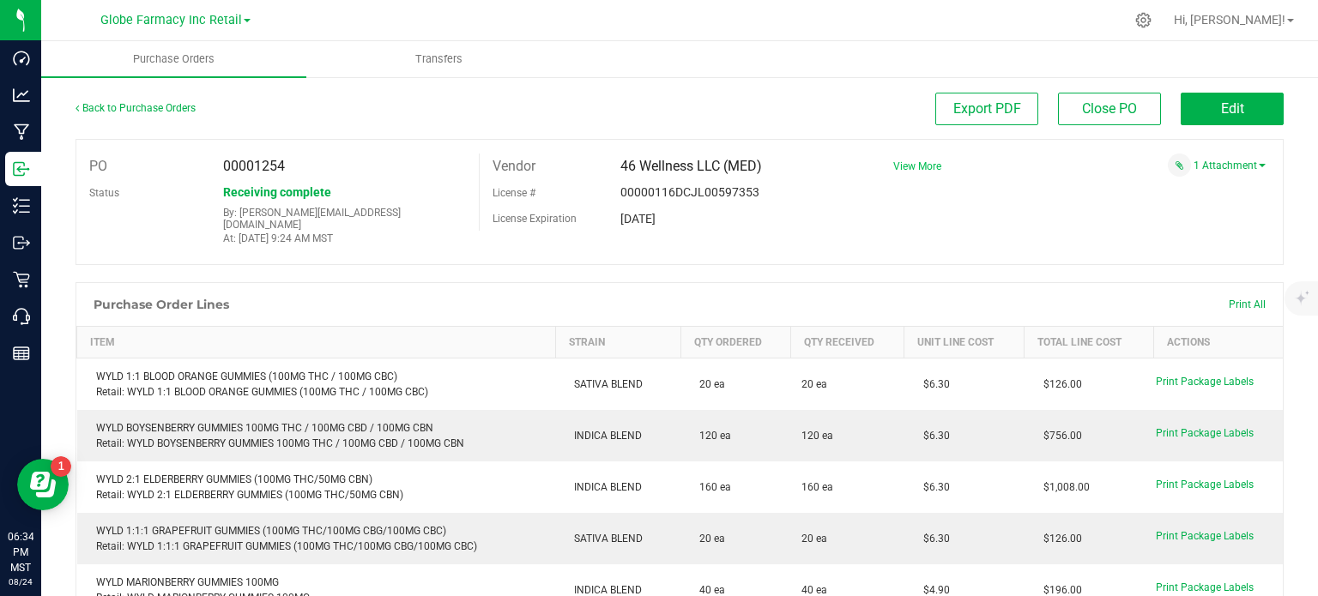
click at [906, 166] on span "View More" at bounding box center [917, 166] width 48 height 12
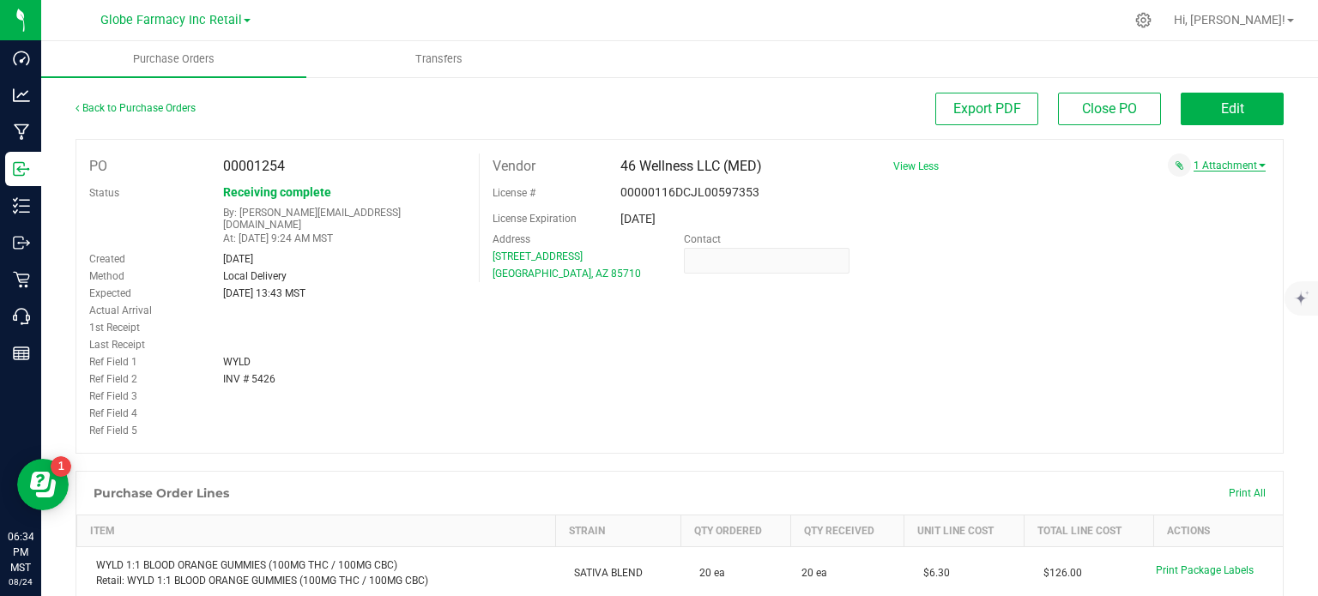
click at [1212, 164] on link "1 Attachment" at bounding box center [1230, 166] width 72 height 12
click at [1171, 184] on span "WYLD INV 5426 [DATE].pdf" at bounding box center [1189, 187] width 112 height 11
click at [1221, 106] on span "Edit" at bounding box center [1232, 108] width 23 height 16
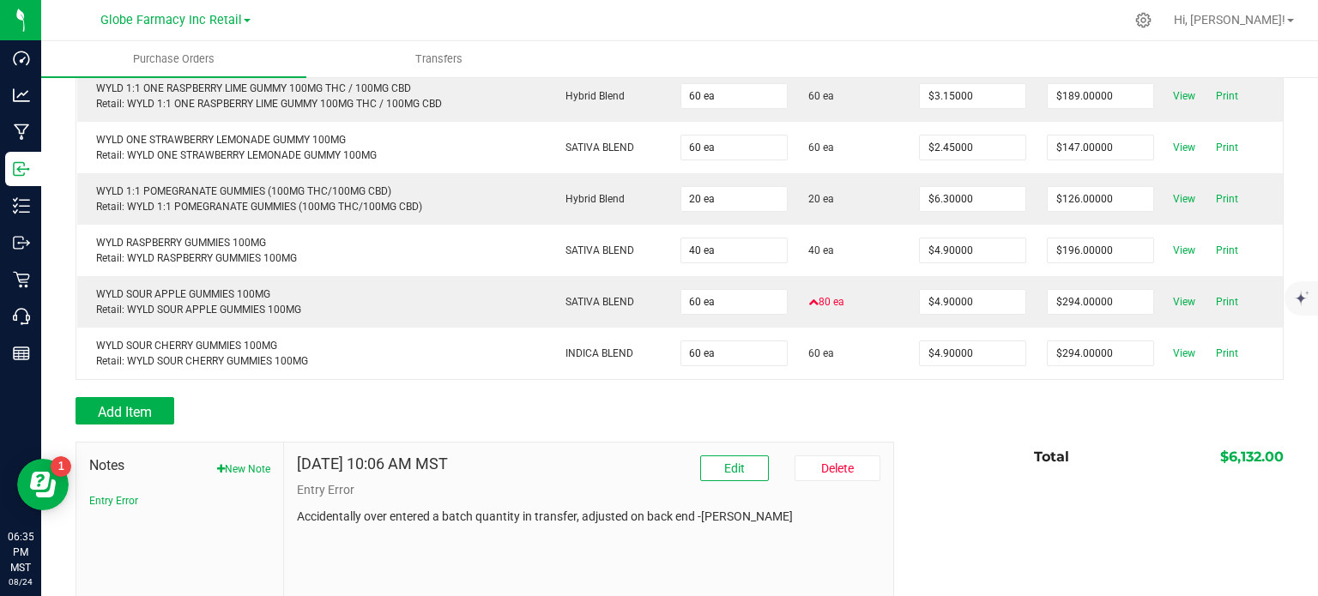
scroll to position [936, 0]
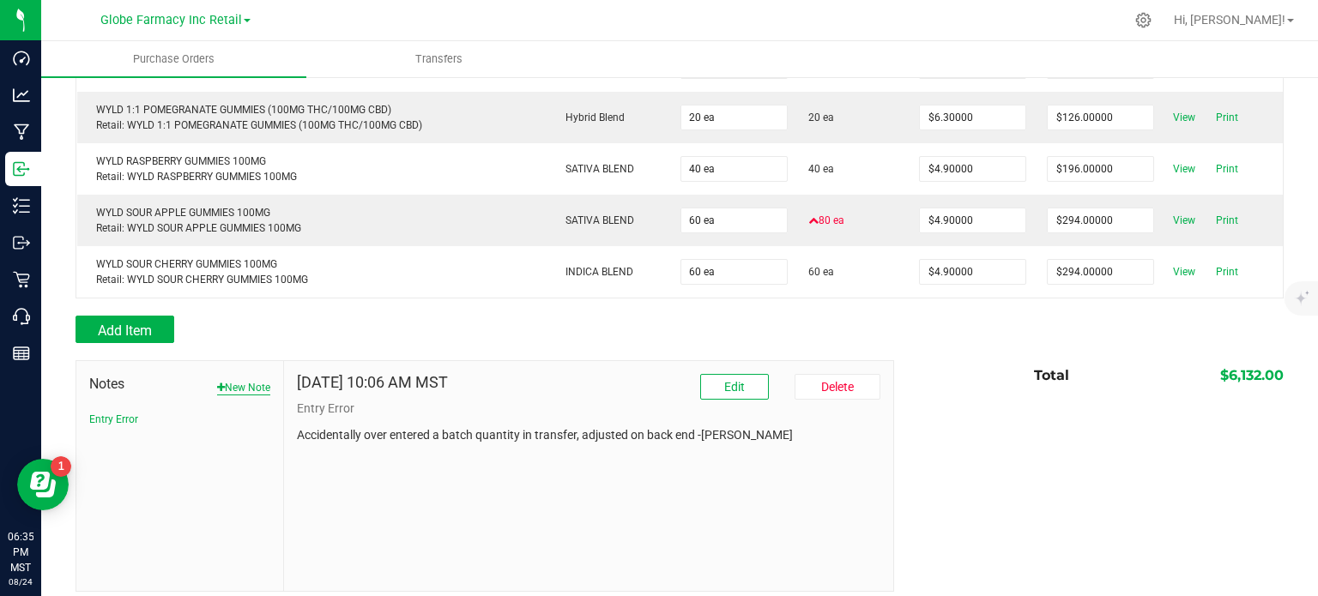
click at [227, 380] on button "New Note" at bounding box center [243, 387] width 53 height 15
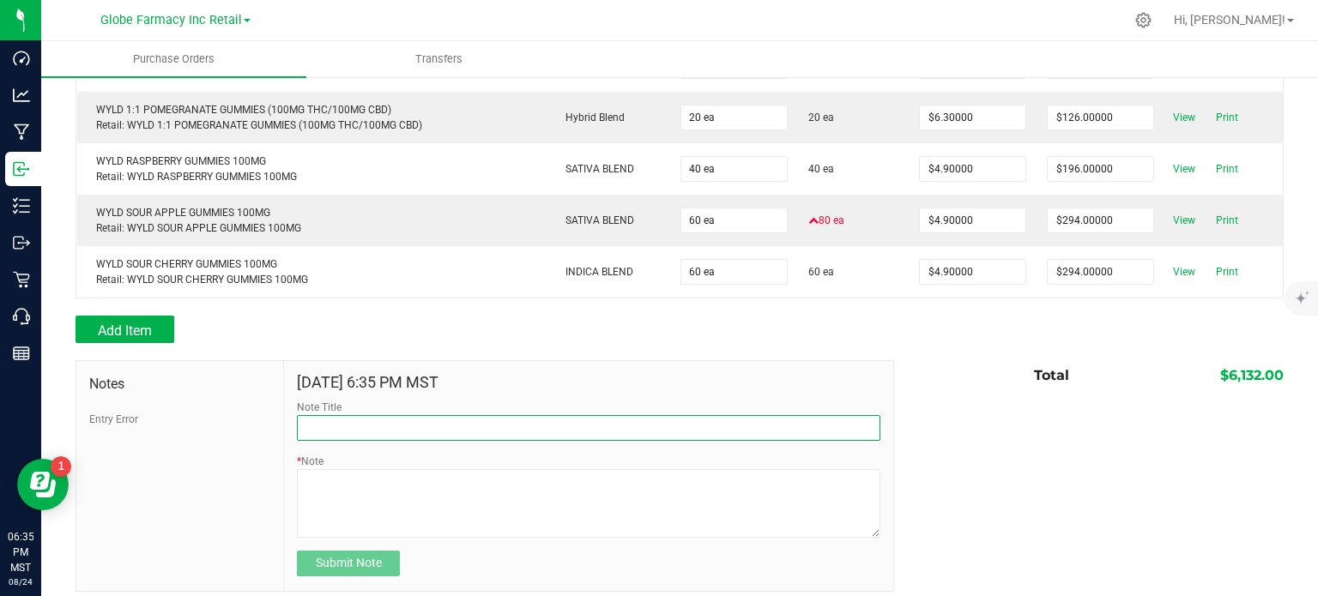
click at [364, 417] on input "Note Title" at bounding box center [588, 428] width 583 height 26
type input "Docusign"
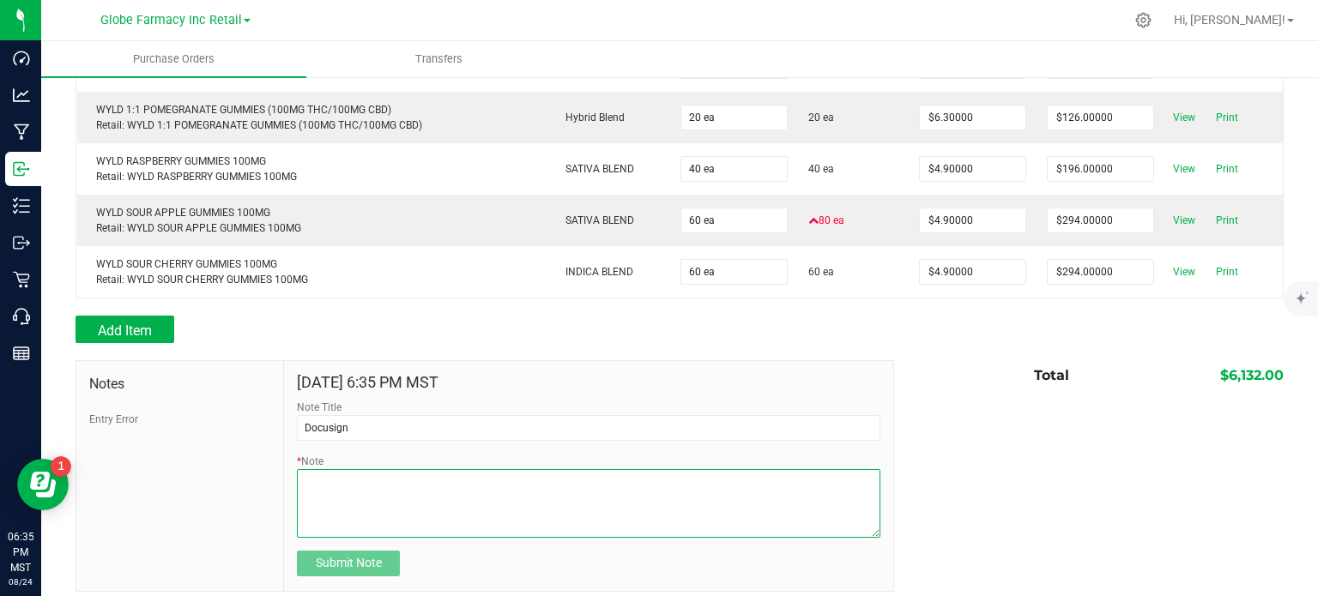
click at [518, 483] on textarea "* Note" at bounding box center [588, 503] width 583 height 69
type textarea "6,132.00"
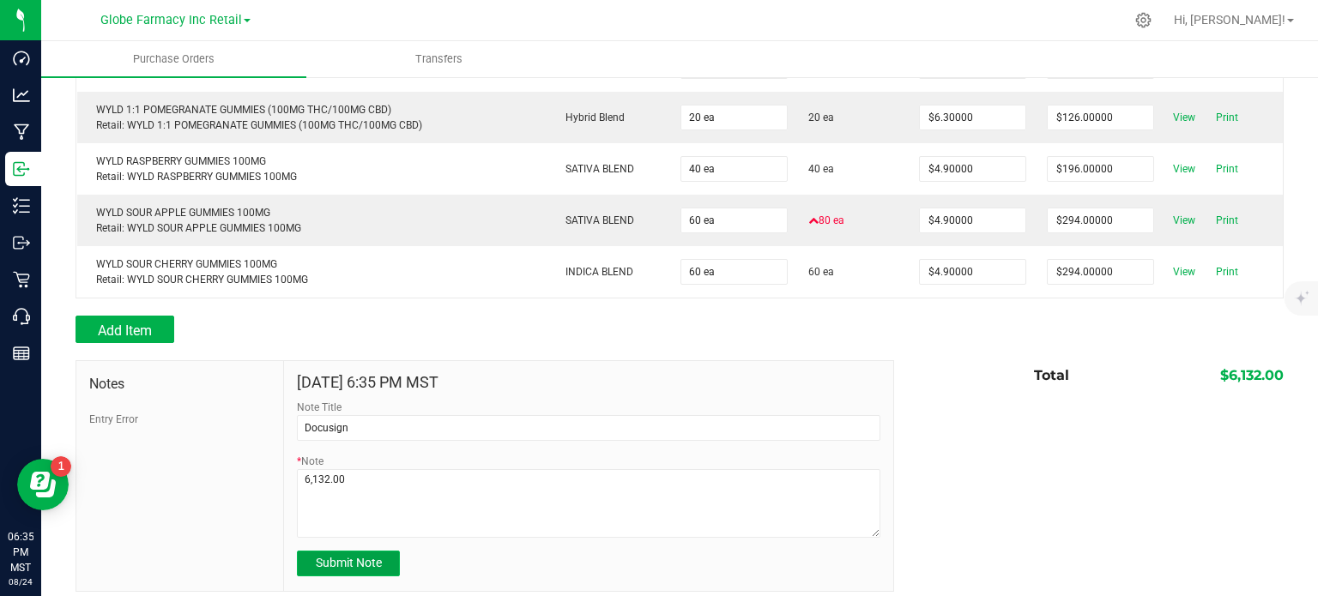
click at [355, 556] on span "Submit Note" at bounding box center [349, 563] width 66 height 14
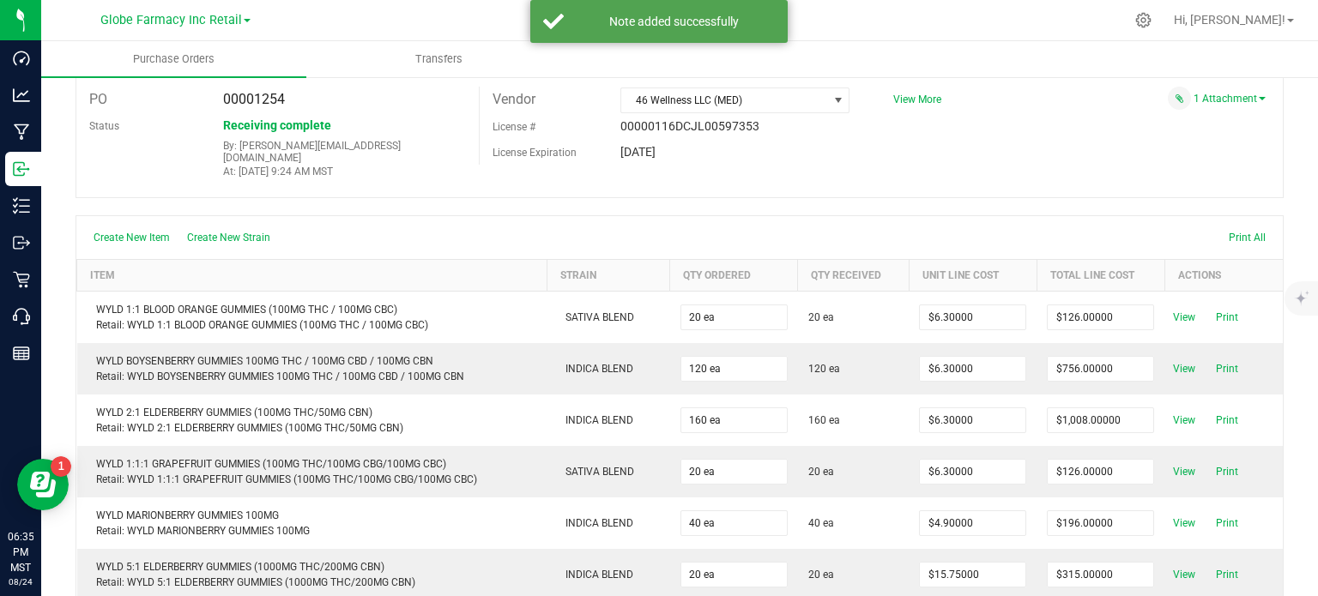
scroll to position [0, 0]
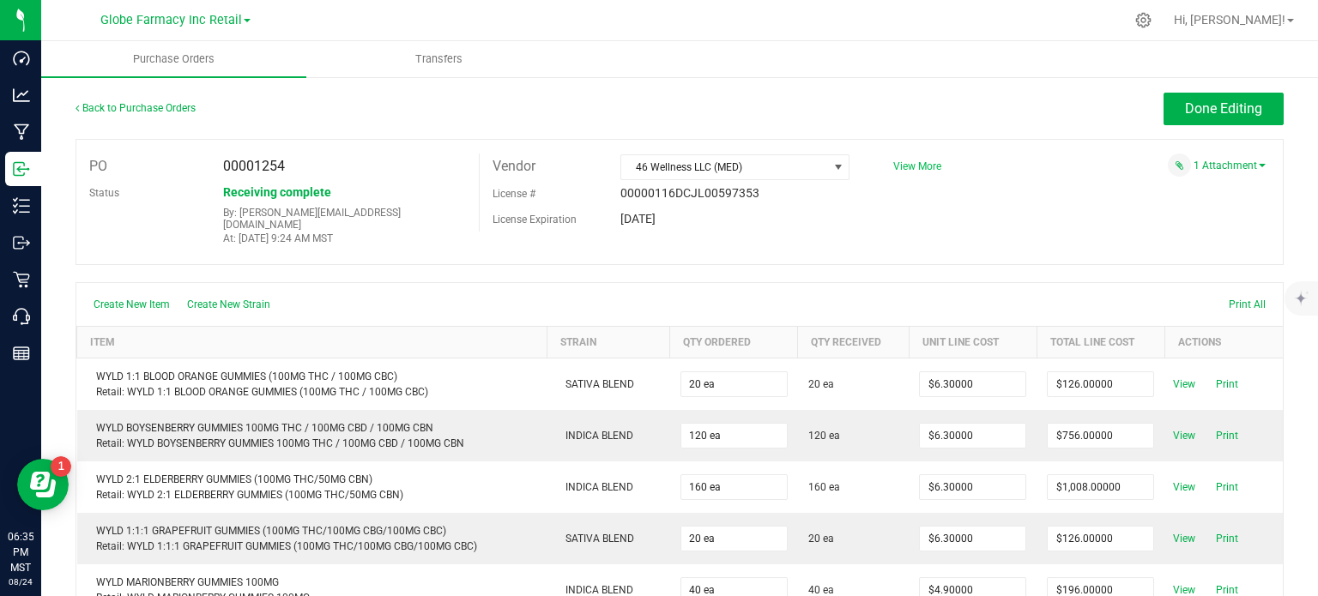
click at [915, 163] on span "View More" at bounding box center [917, 166] width 48 height 12
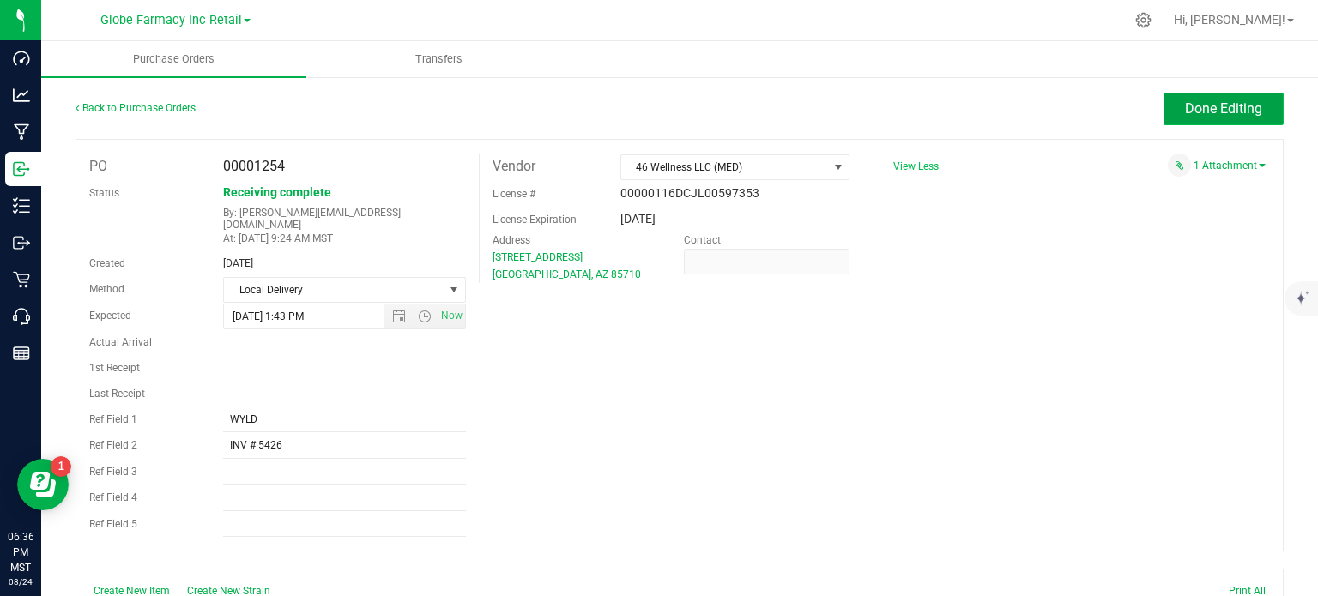
click at [1188, 106] on span "Done Editing" at bounding box center [1223, 108] width 77 height 16
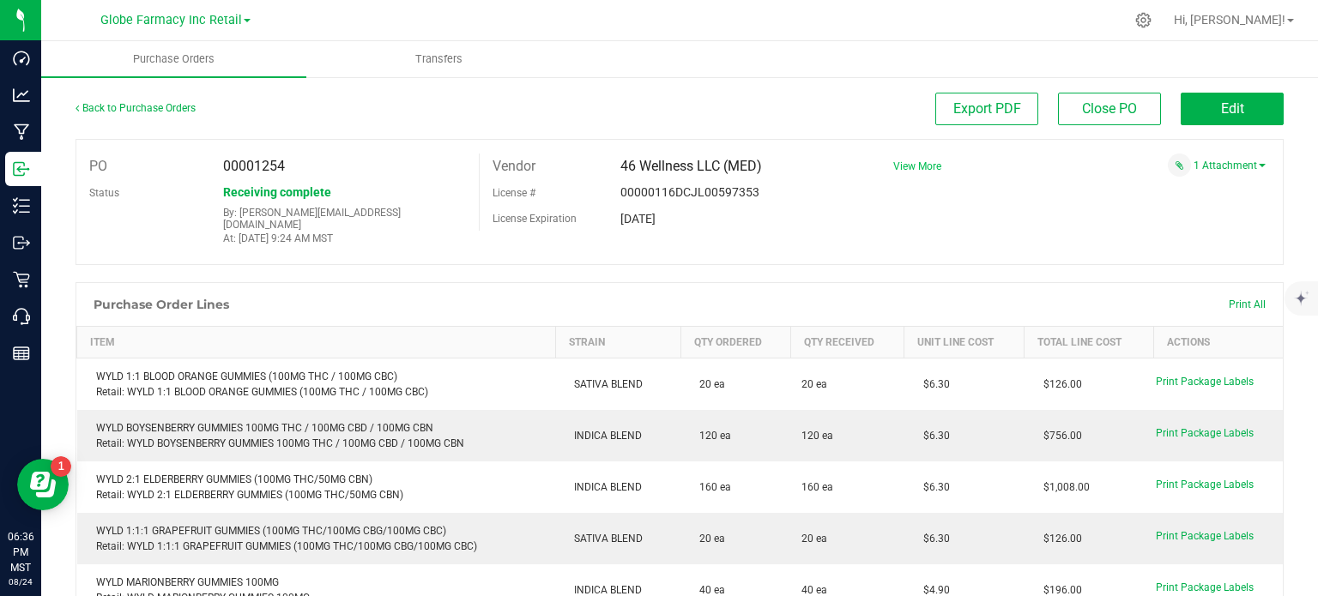
click at [922, 166] on span "View More" at bounding box center [917, 166] width 48 height 12
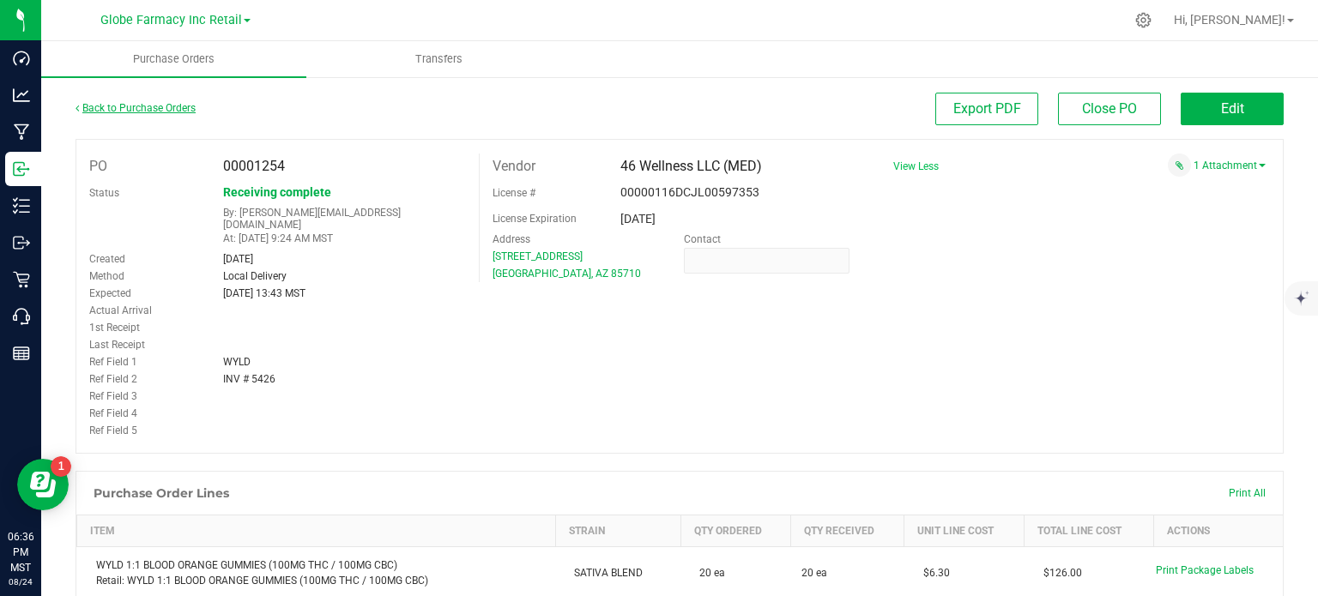
click at [142, 108] on link "Back to Purchase Orders" at bounding box center [136, 108] width 120 height 12
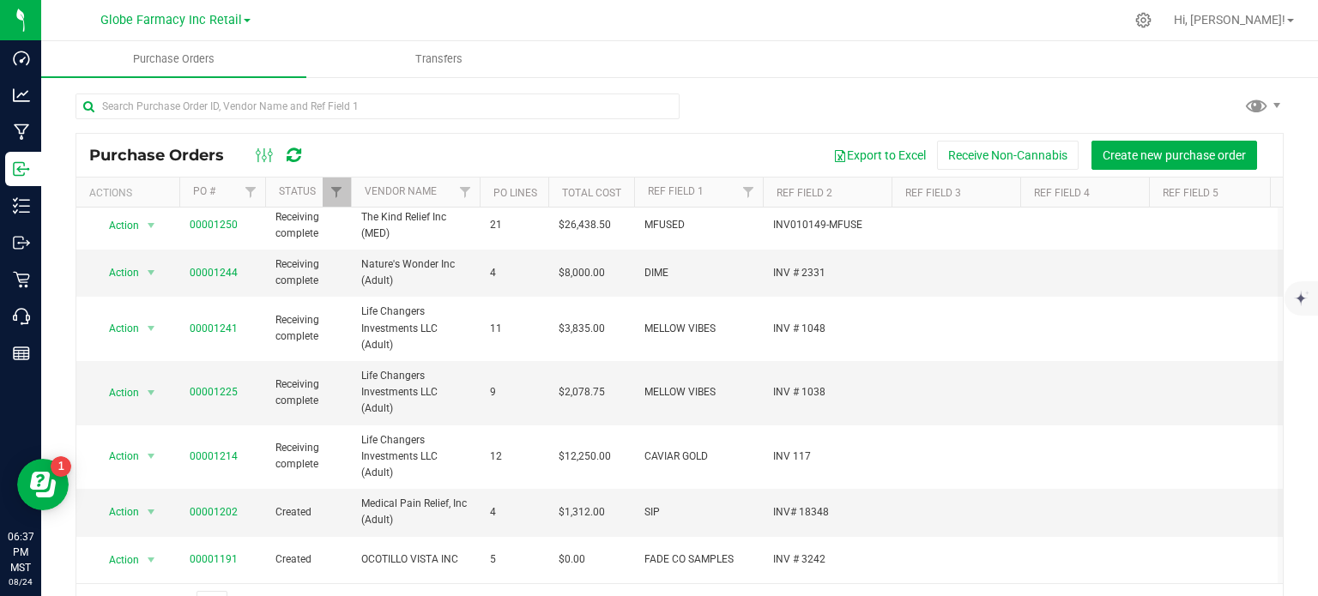
scroll to position [45, 0]
